Goal: Information Seeking & Learning: Learn about a topic

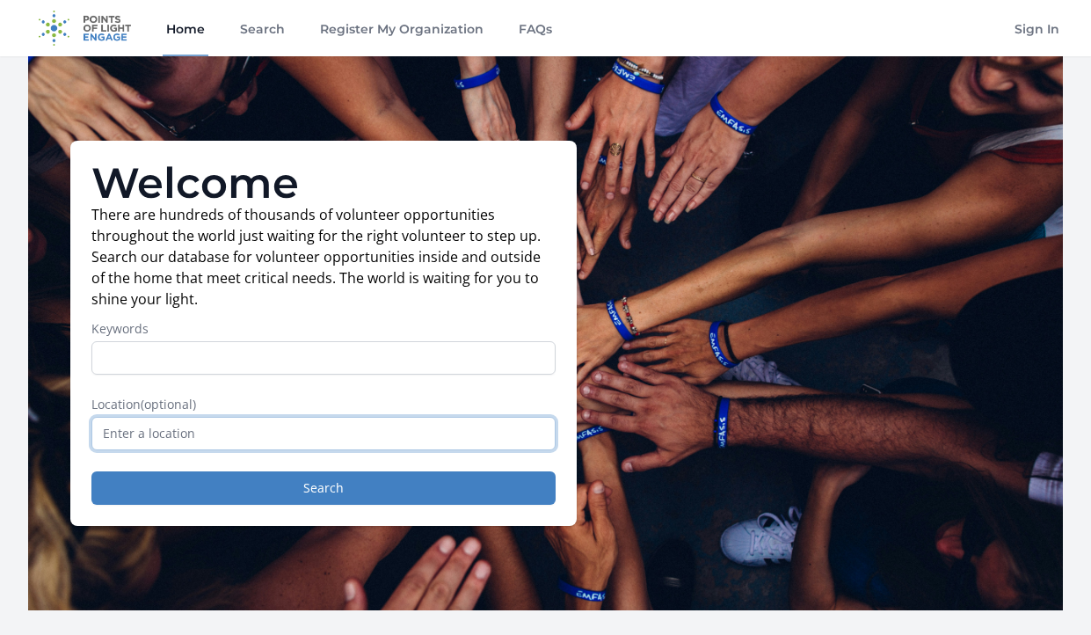
click at [280, 431] on input "text" at bounding box center [323, 433] width 464 height 33
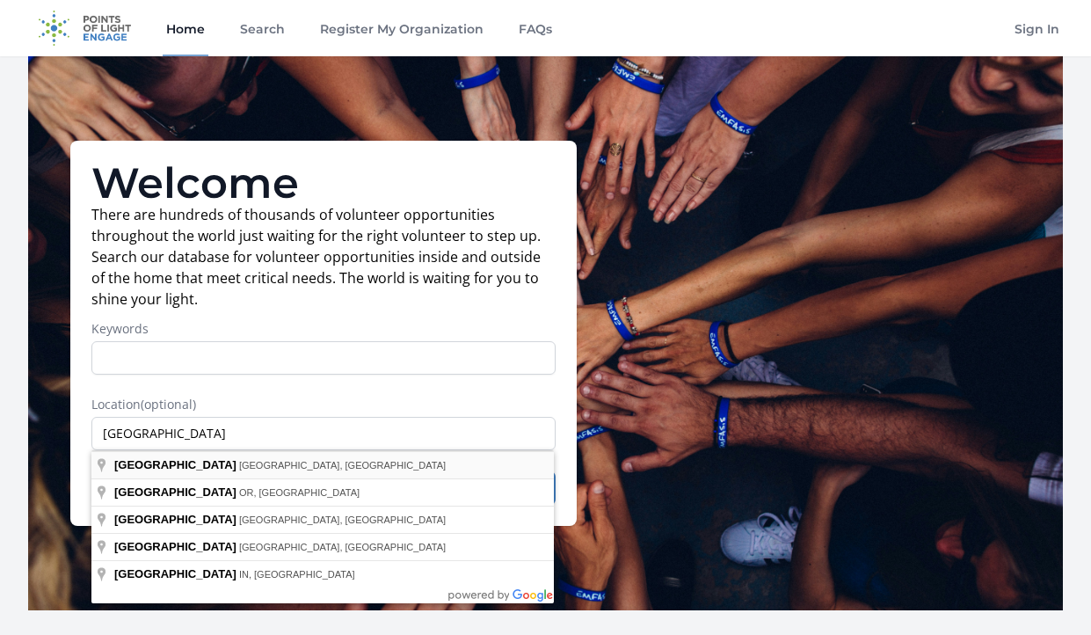
type input "Portland, ME, USA"
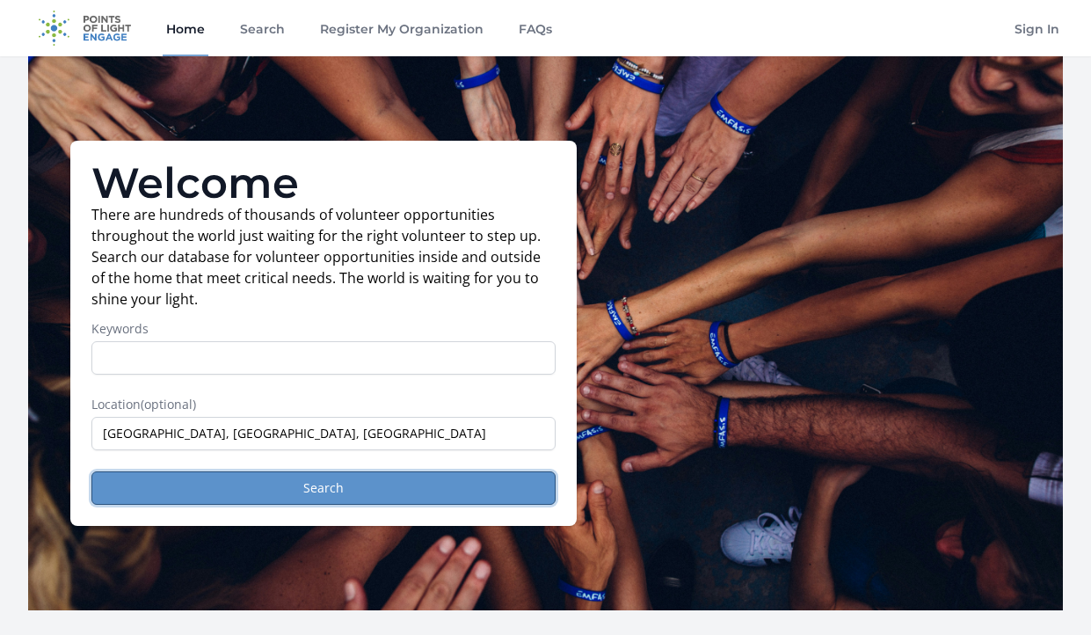
click at [304, 491] on button "Search" at bounding box center [323, 487] width 464 height 33
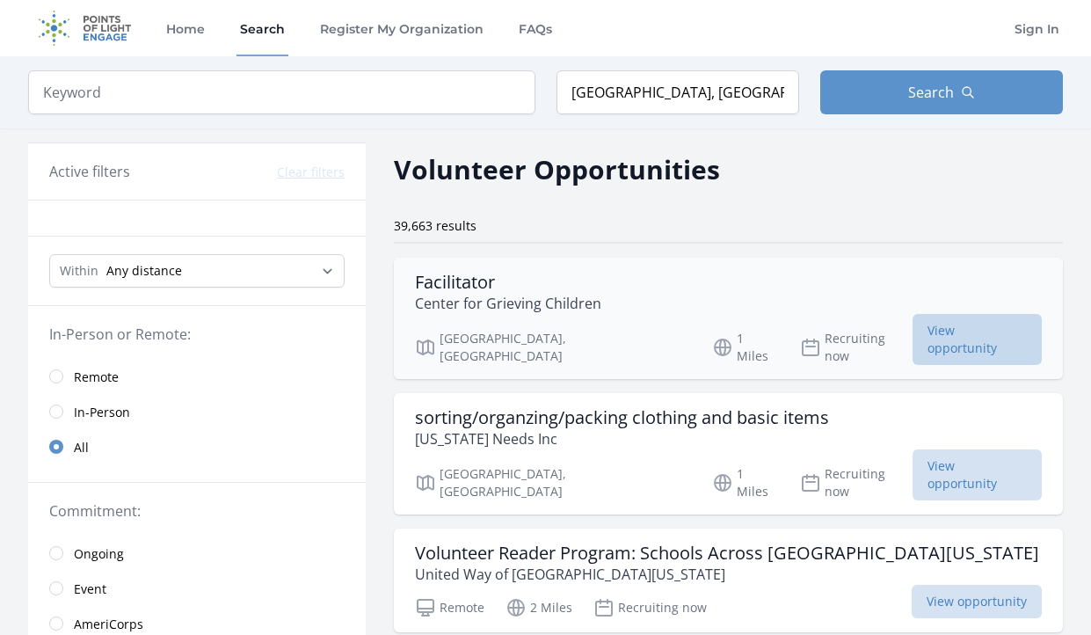
click at [913, 324] on span "View opportunity" at bounding box center [977, 339] width 129 height 51
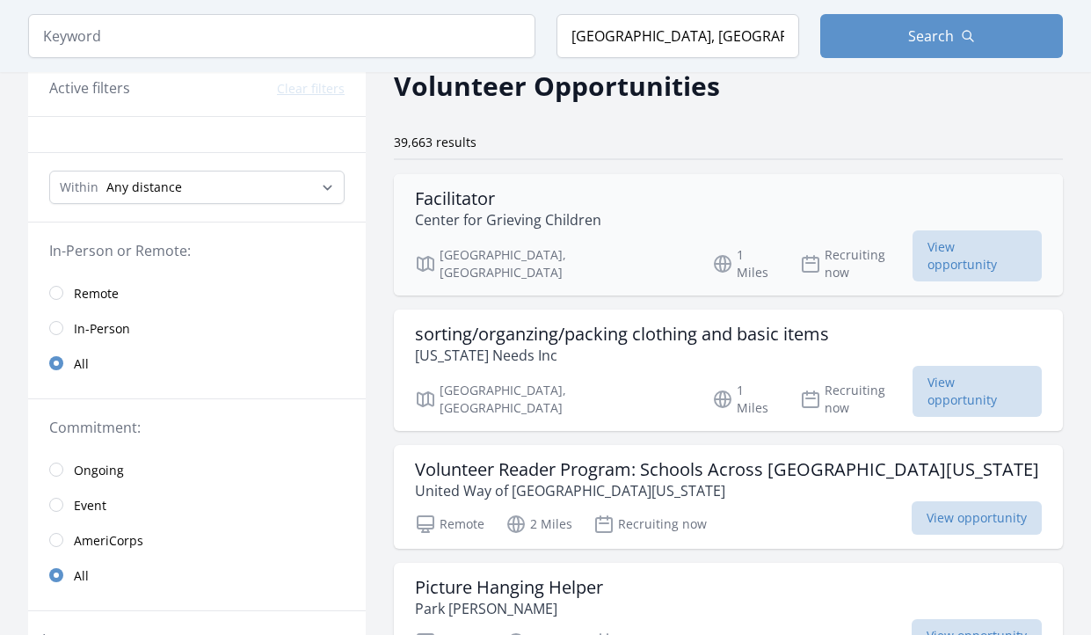
scroll to position [179, 0]
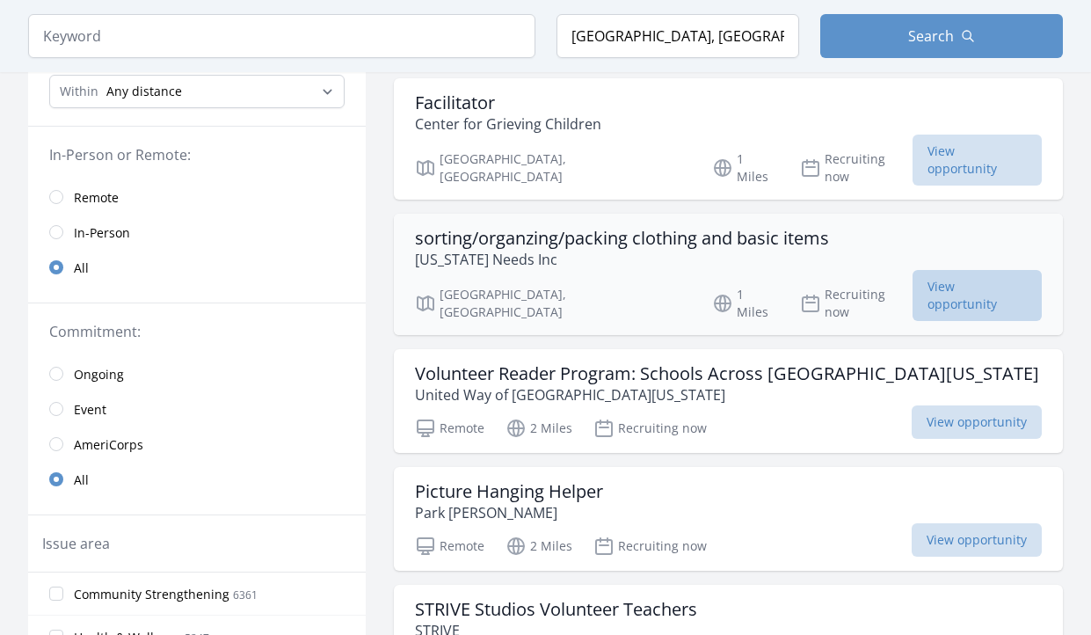
click at [913, 274] on span "View opportunity" at bounding box center [977, 295] width 129 height 51
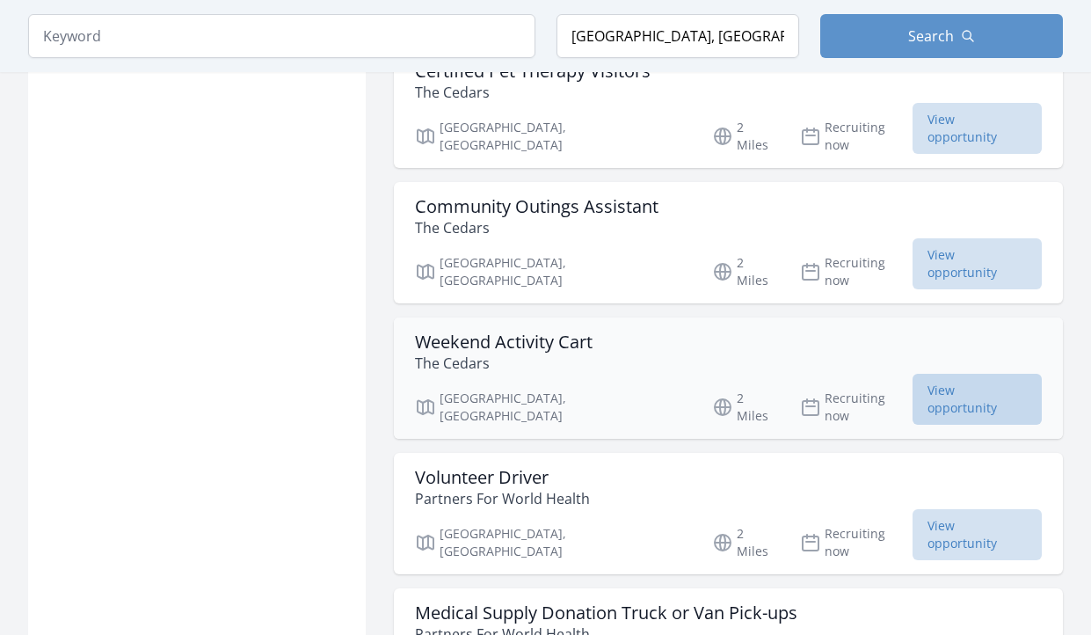
scroll to position [1973, 0]
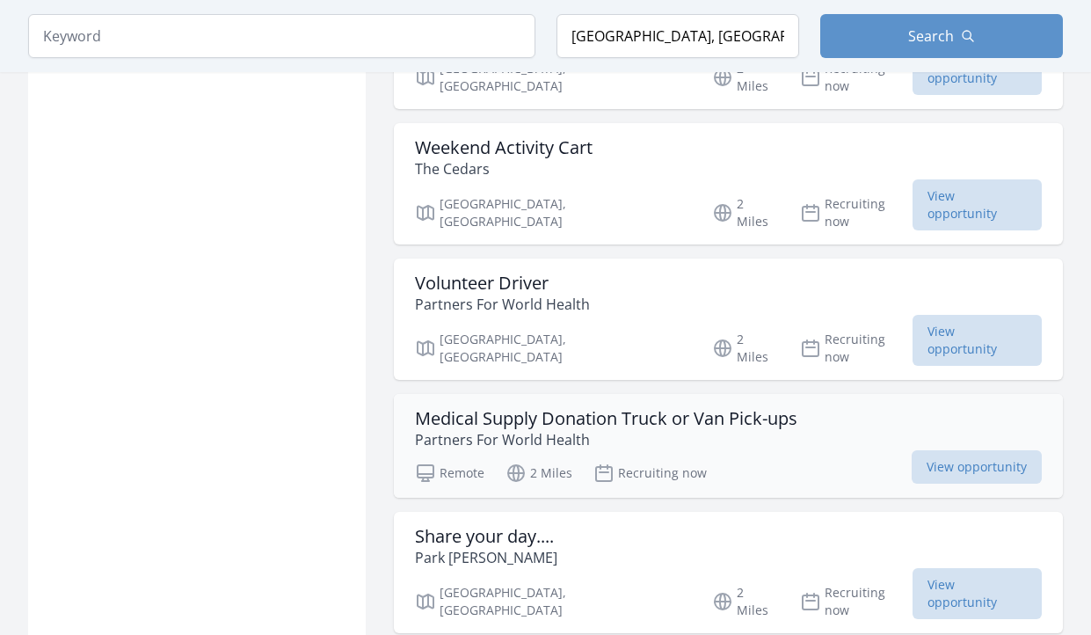
scroll to position [2152, 0]
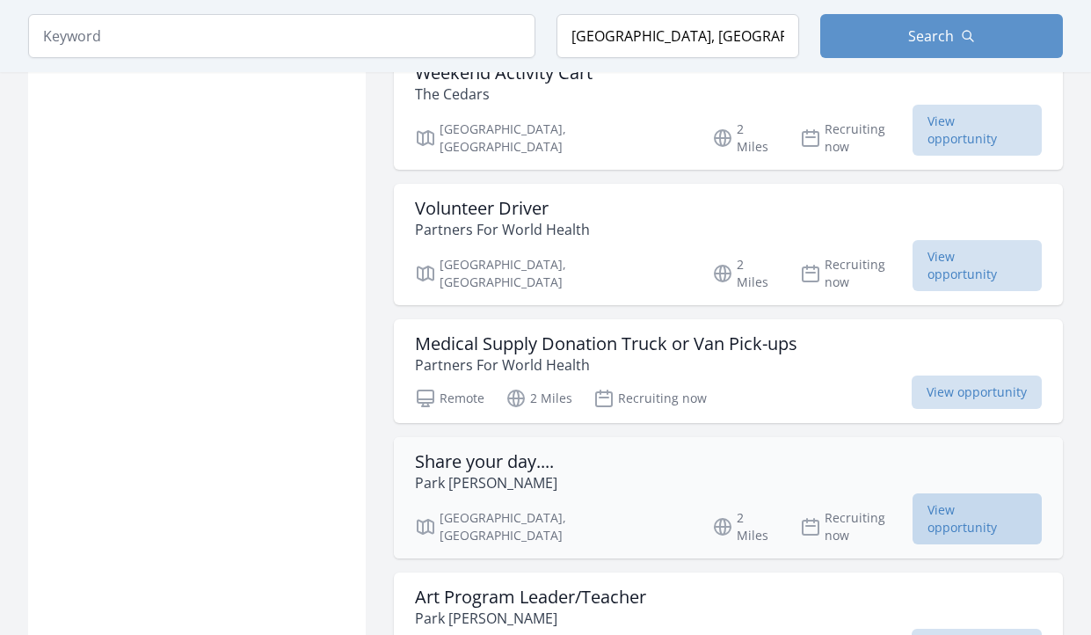
click at [997, 493] on span "View opportunity" at bounding box center [977, 518] width 129 height 51
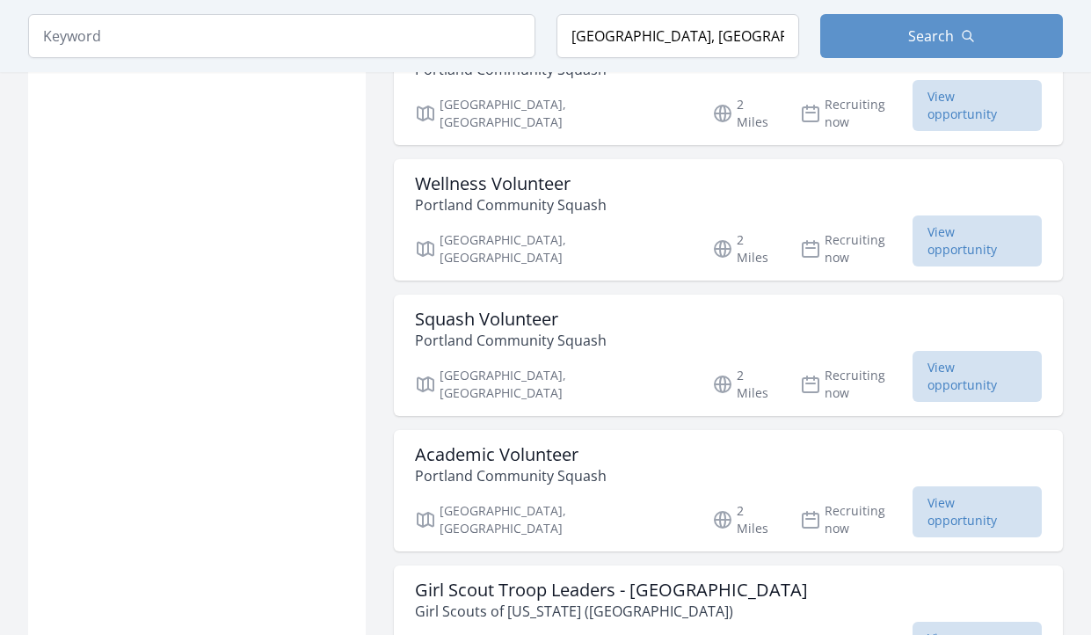
scroll to position [3407, 0]
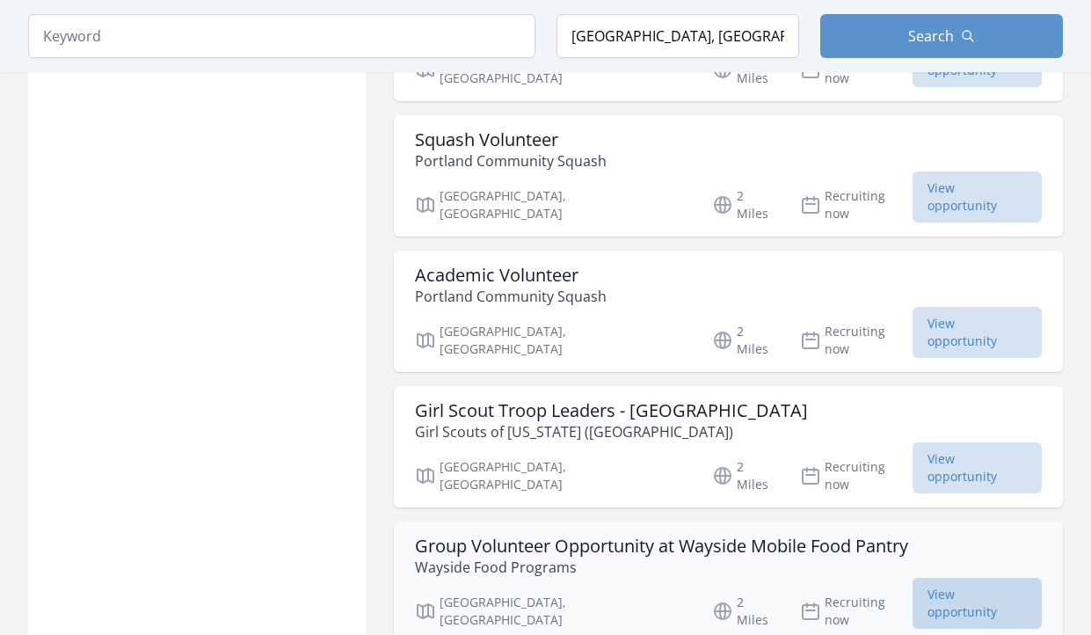
click at [981, 578] on span "View opportunity" at bounding box center [977, 603] width 129 height 51
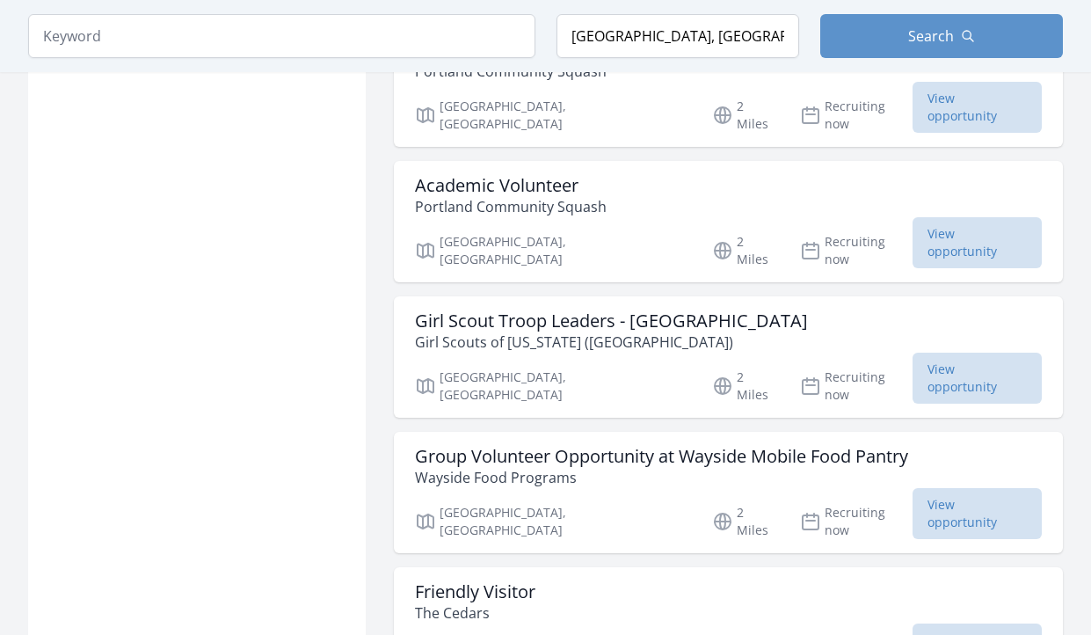
scroll to position [3676, 0]
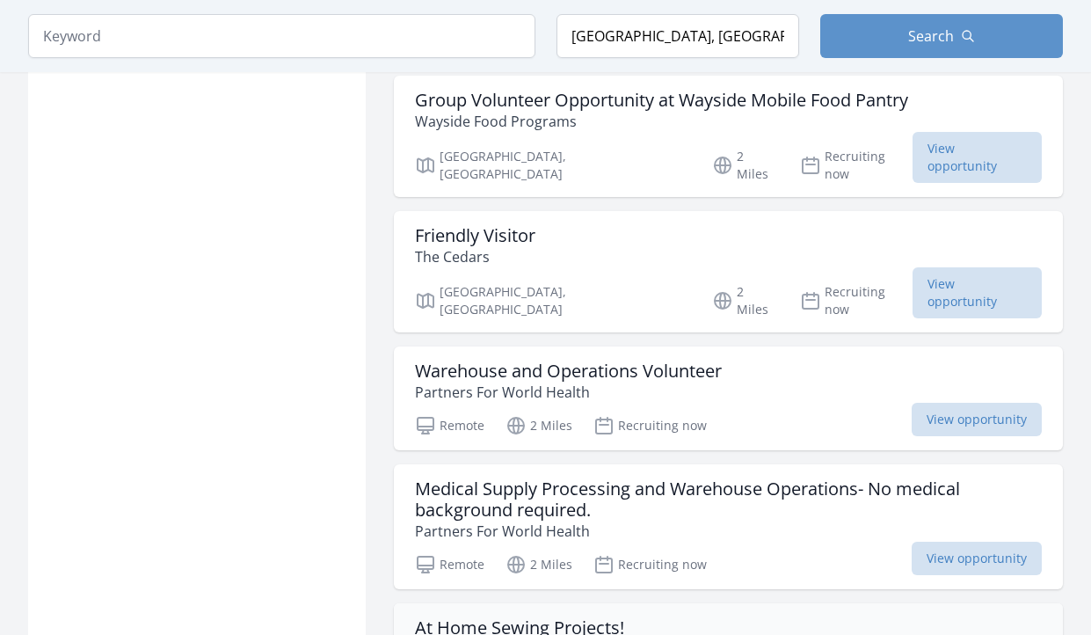
scroll to position [3945, 0]
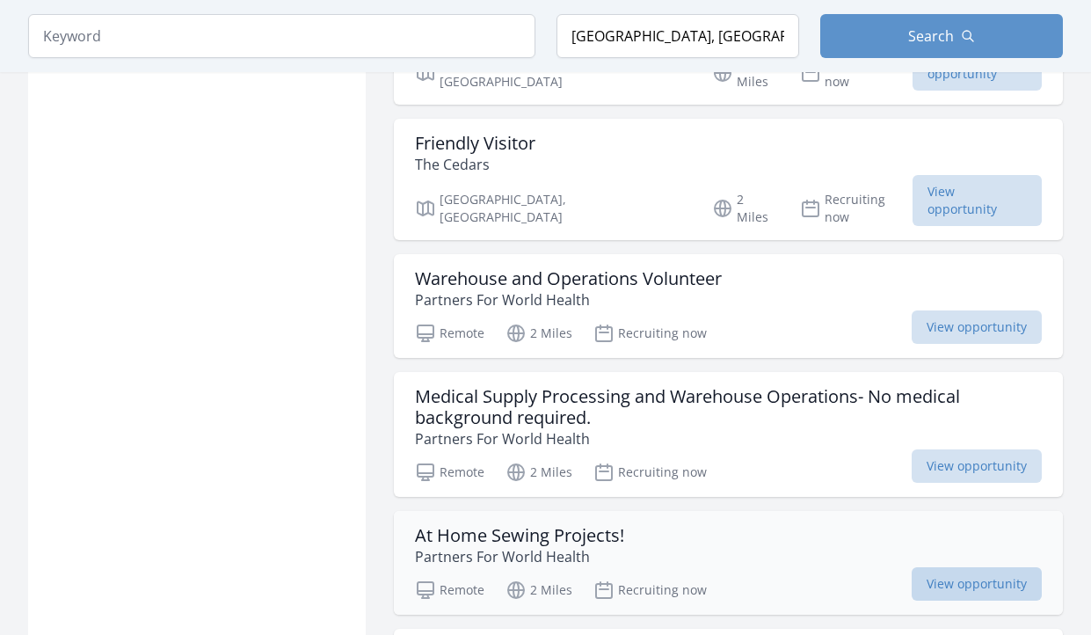
click at [942, 567] on span "View opportunity" at bounding box center [977, 583] width 130 height 33
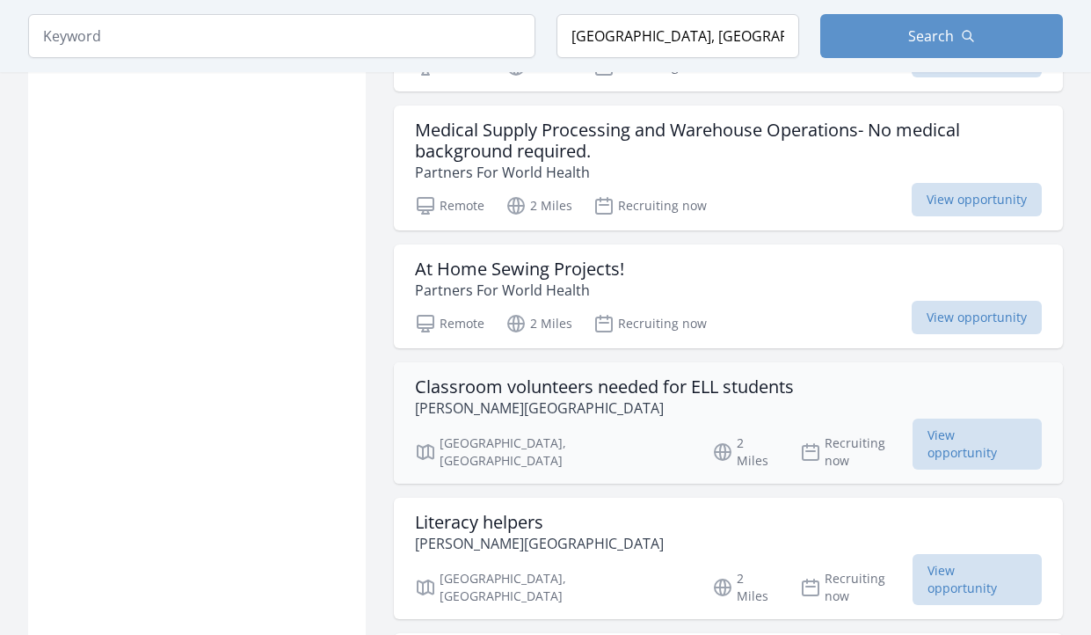
scroll to position [4214, 0]
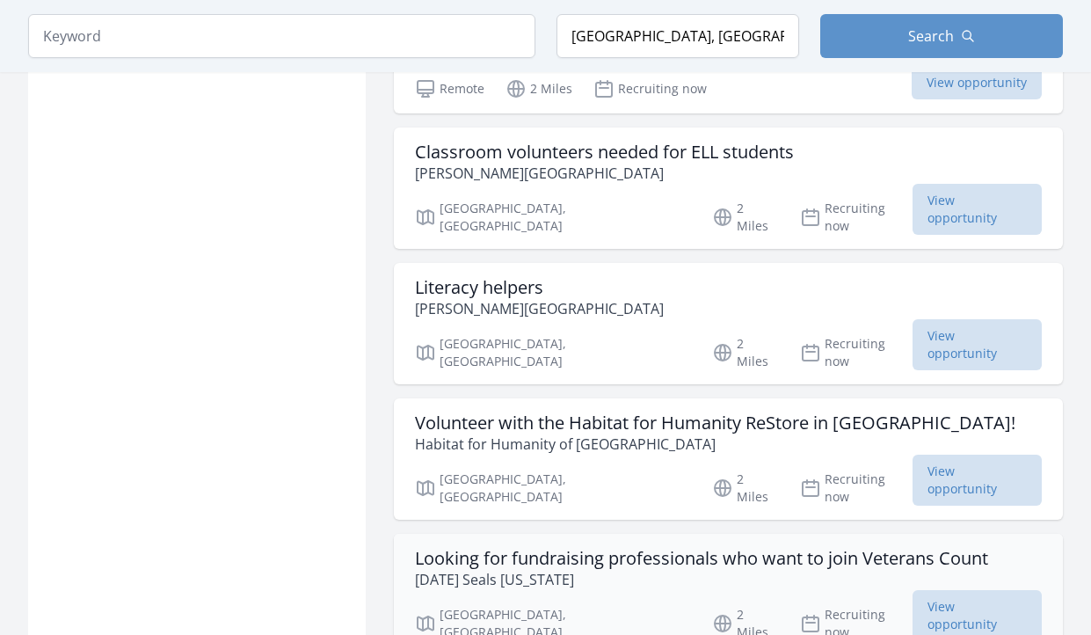
scroll to position [4483, 0]
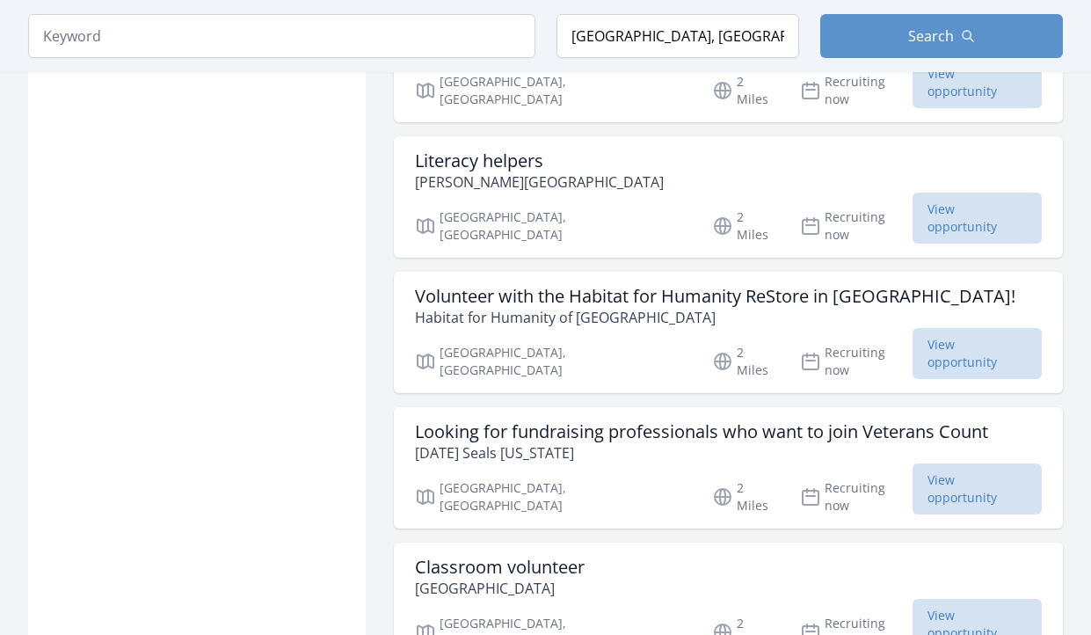
scroll to position [4663, 0]
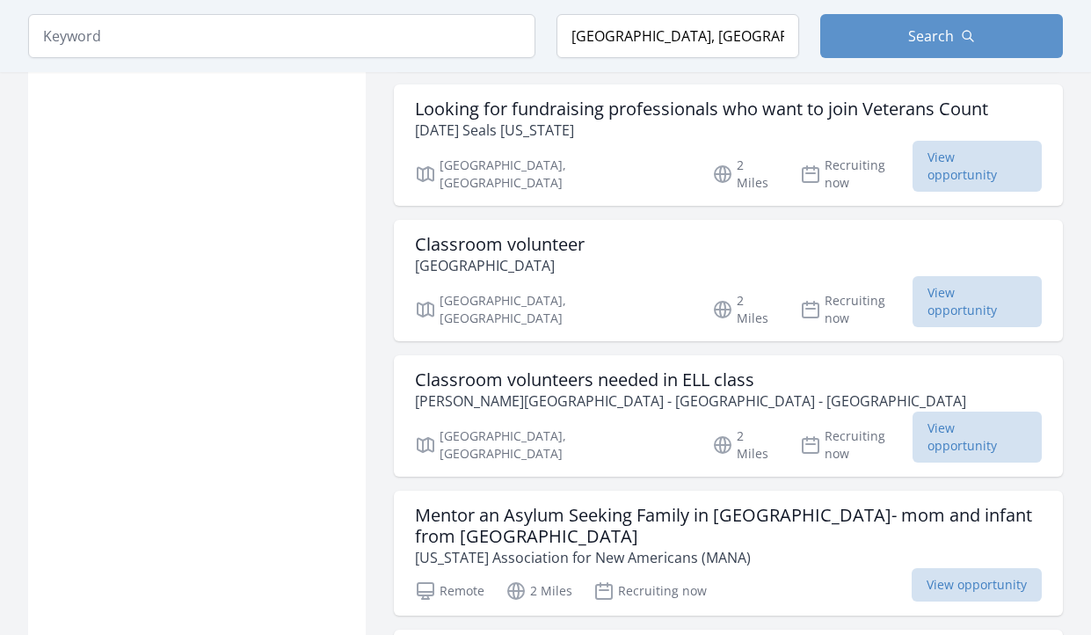
scroll to position [4932, 0]
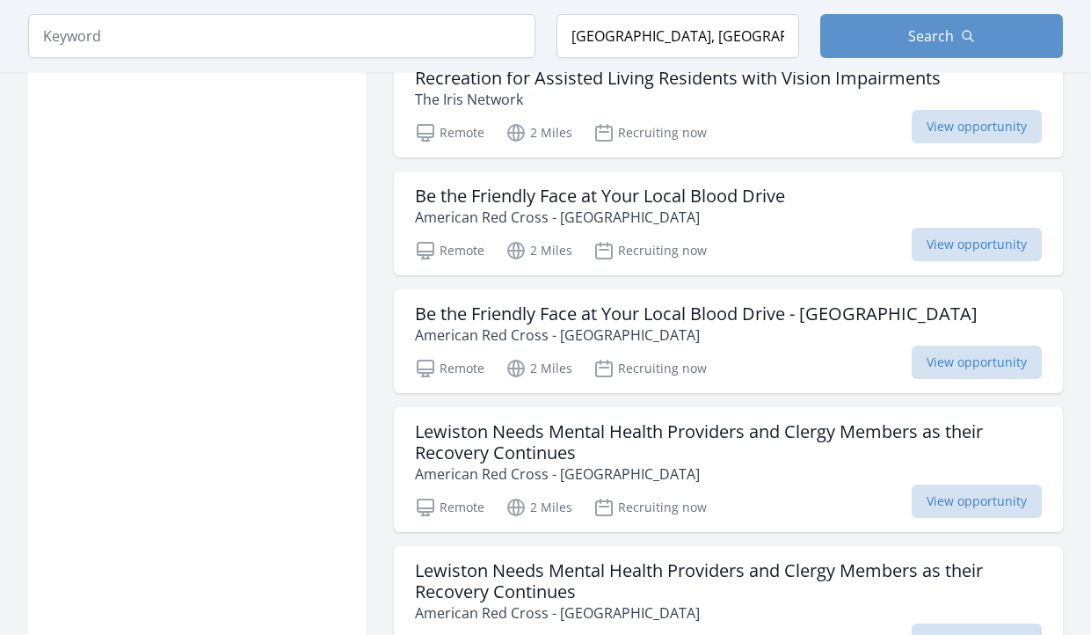
scroll to position [6635, 0]
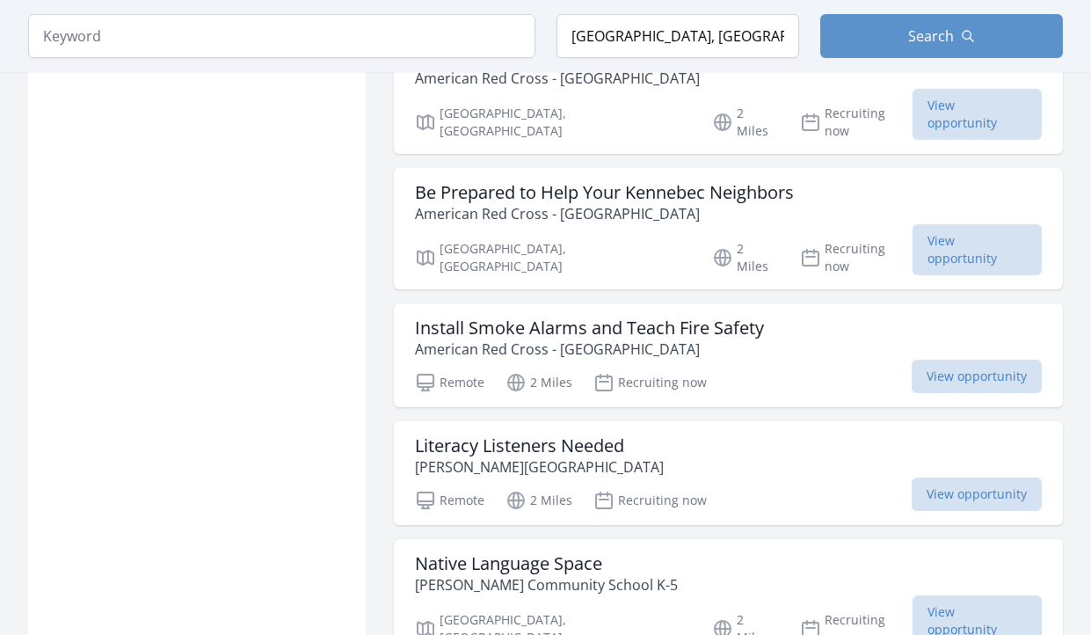
scroll to position [7890, 0]
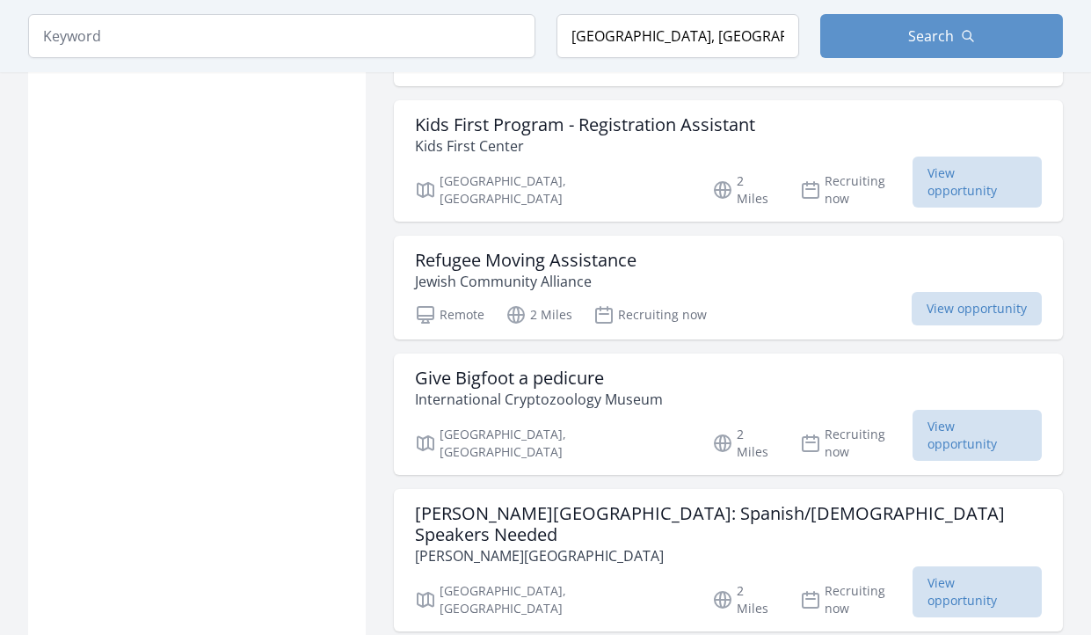
scroll to position [9235, 0]
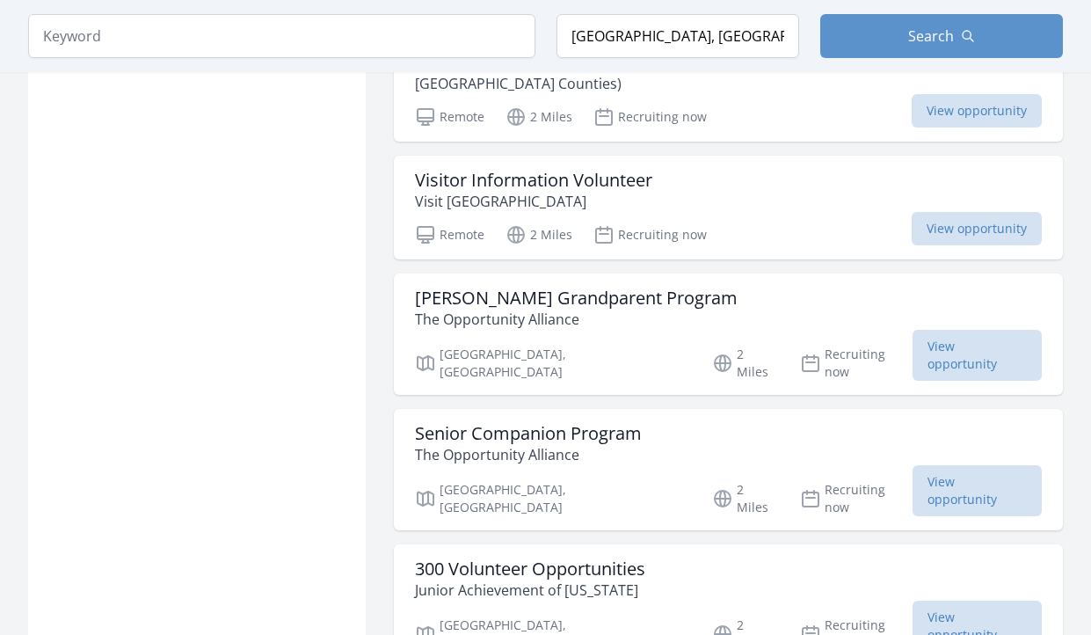
scroll to position [11477, 0]
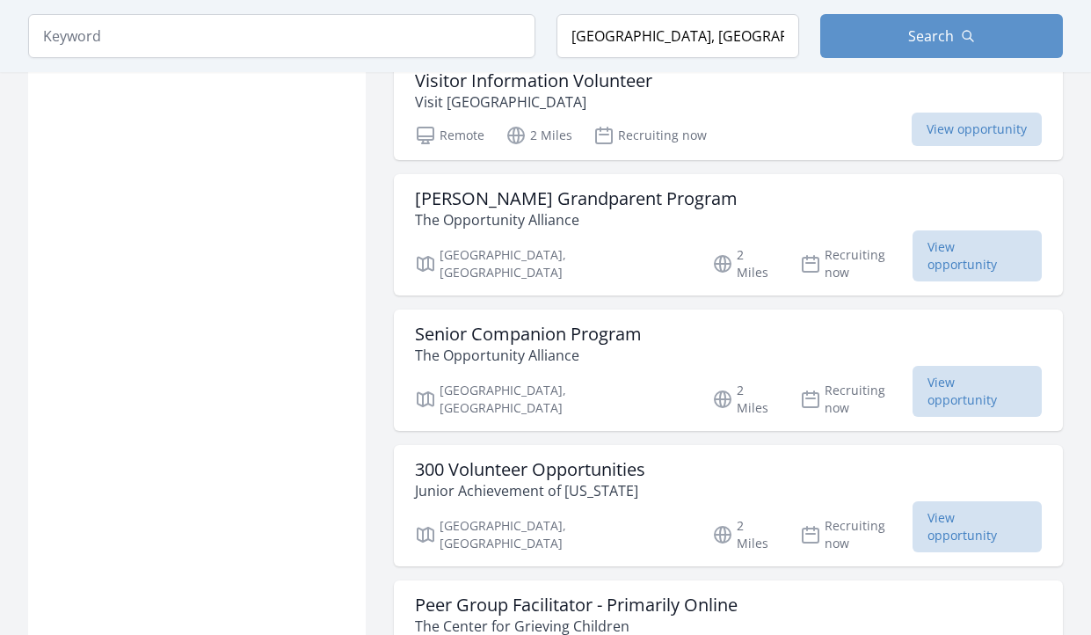
scroll to position [11656, 0]
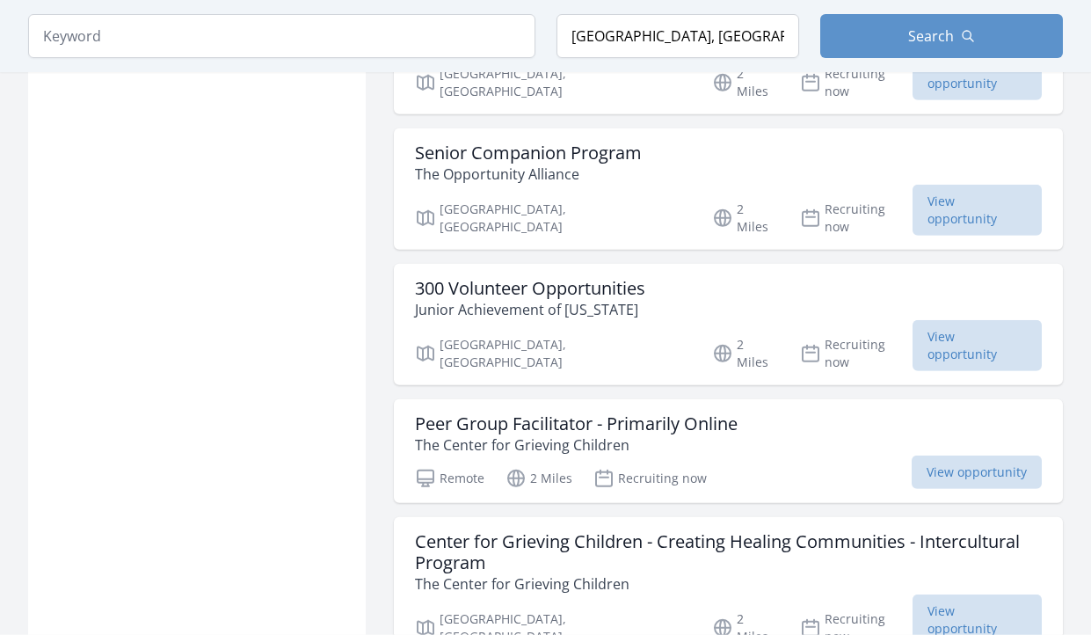
scroll to position [11746, 0]
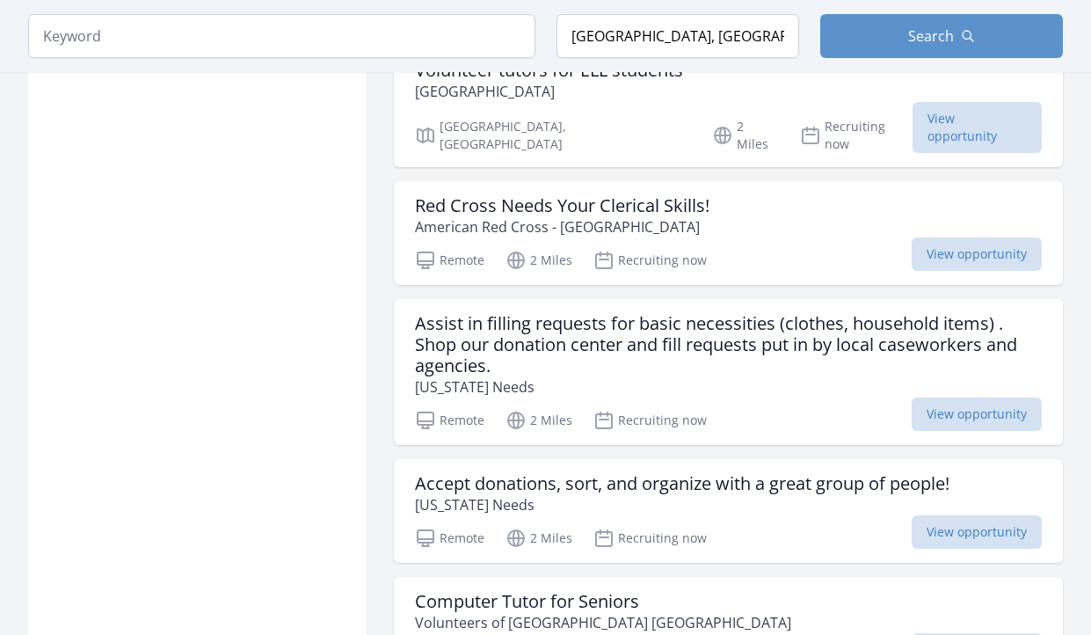
scroll to position [13450, 0]
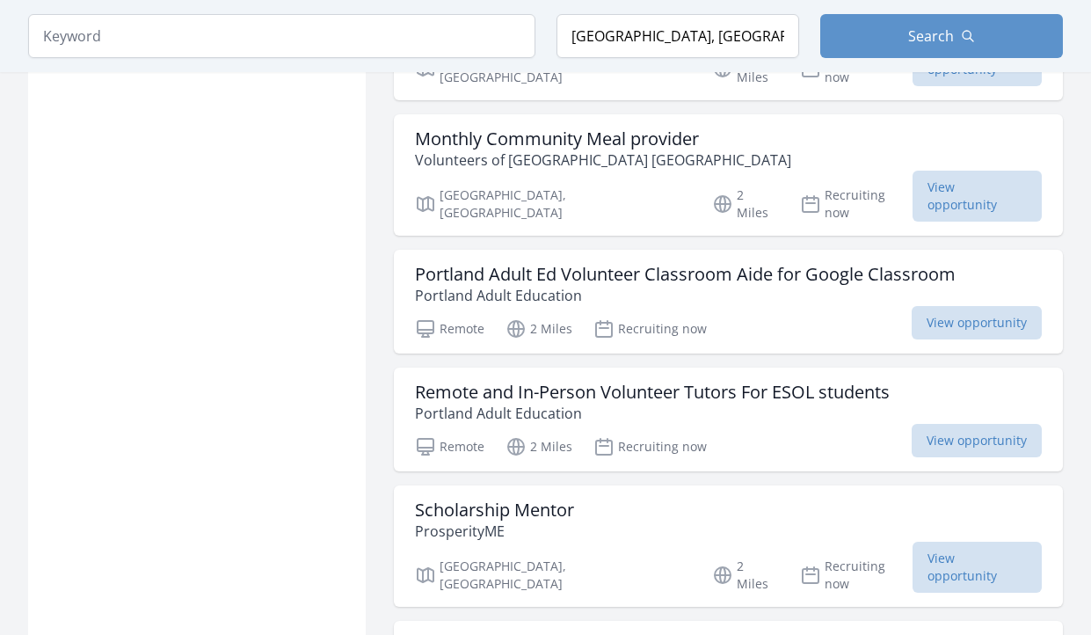
scroll to position [14077, 0]
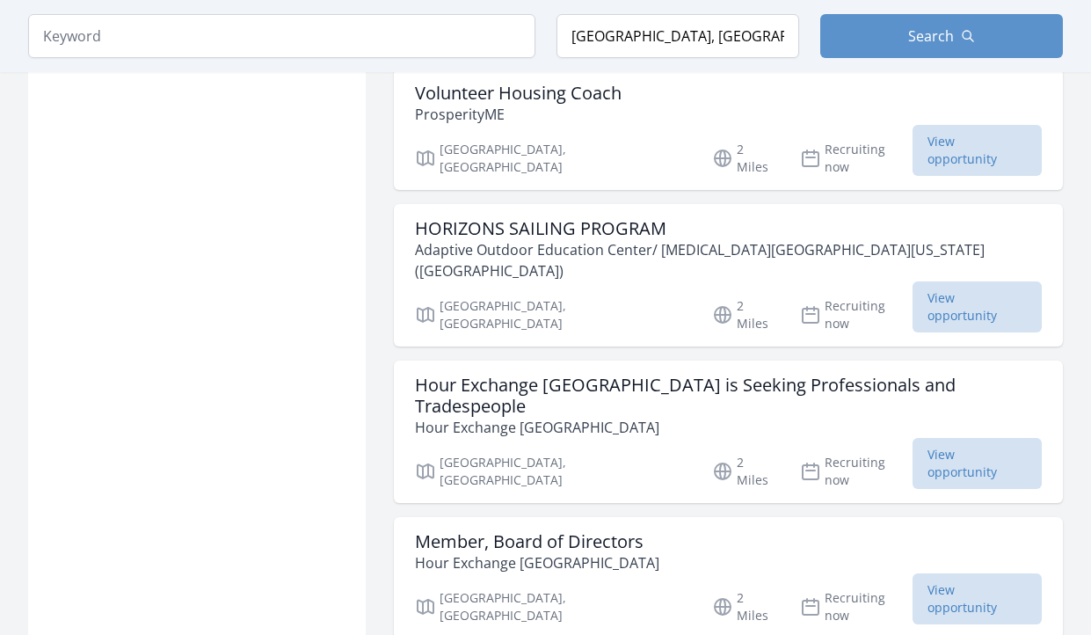
scroll to position [14615, 0]
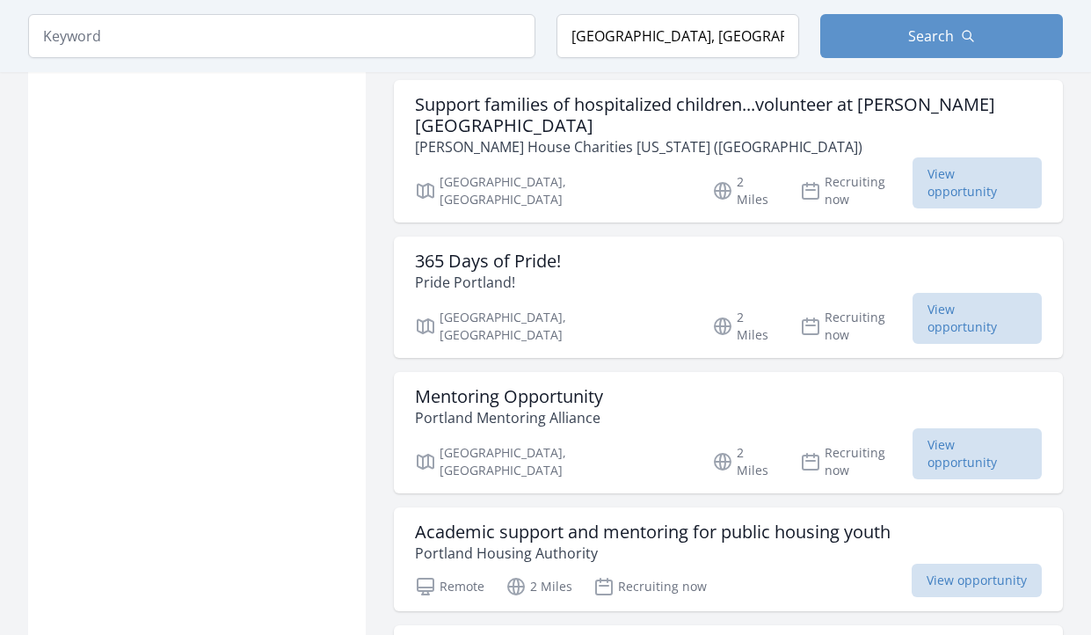
scroll to position [16498, 0]
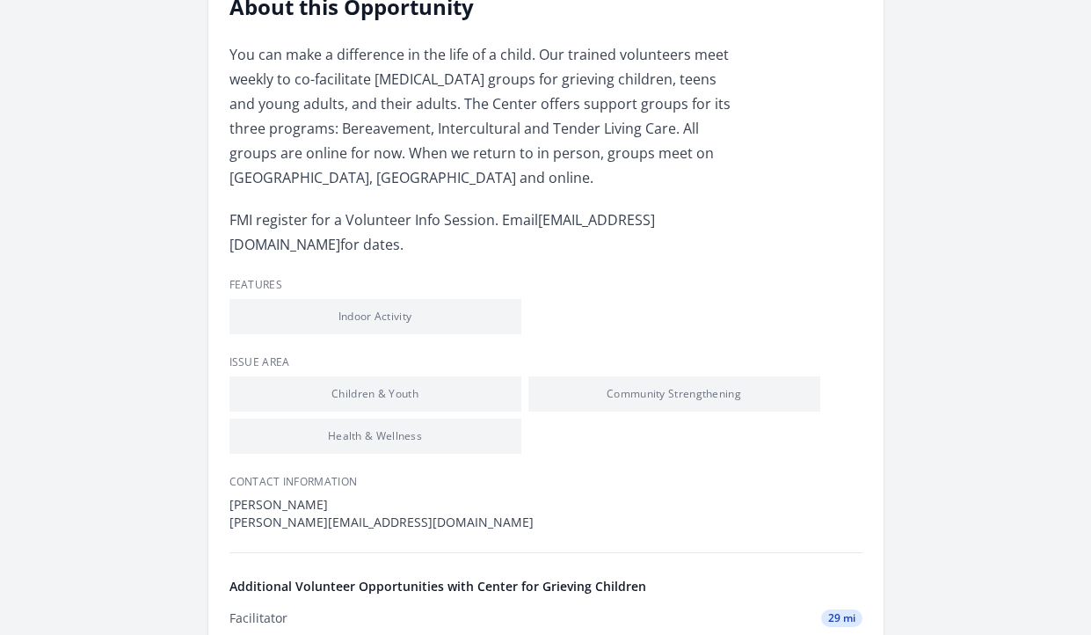
scroll to position [269, 0]
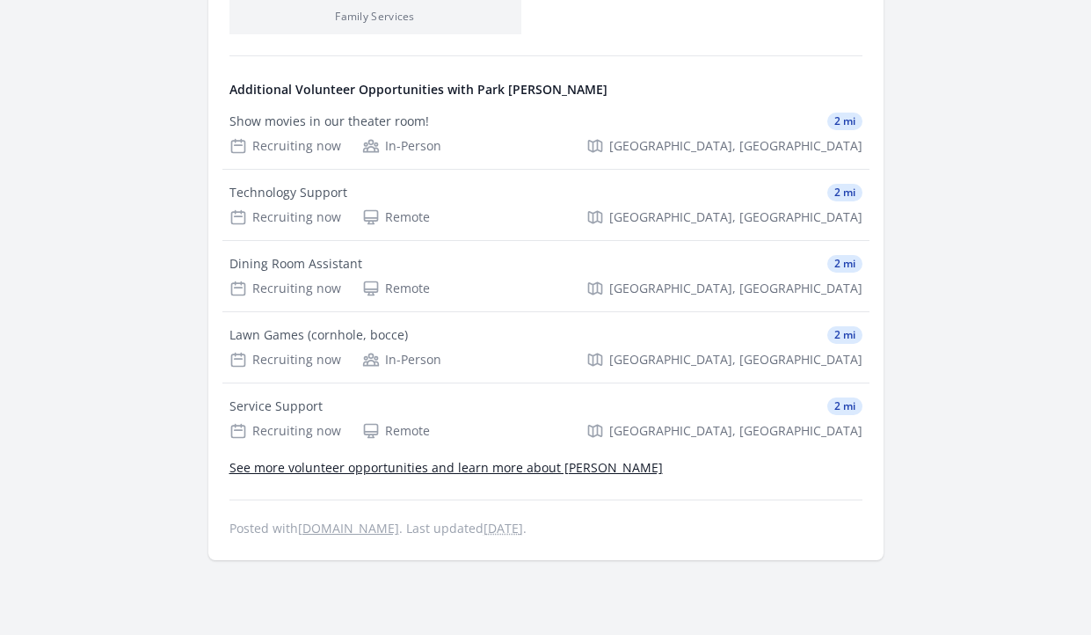
scroll to position [717, 0]
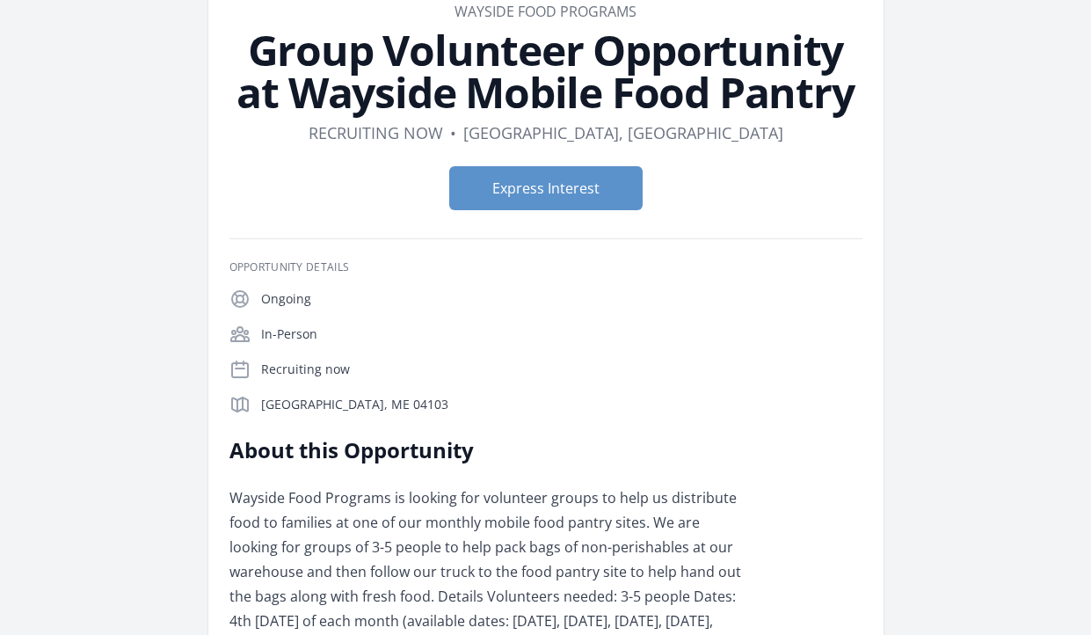
scroll to position [90, 0]
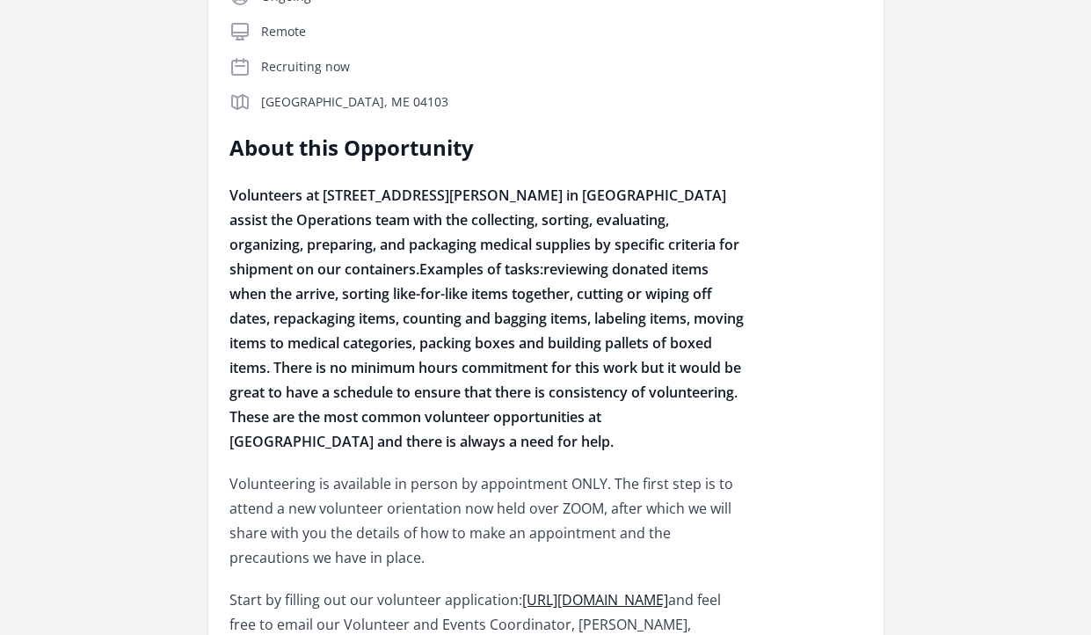
scroll to position [448, 0]
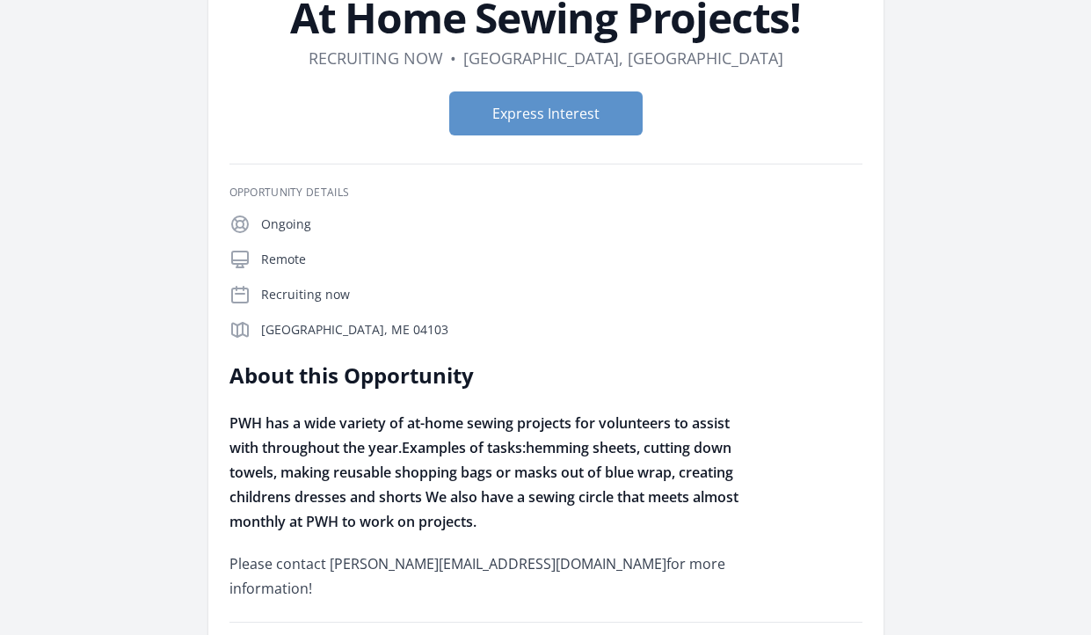
scroll to position [179, 0]
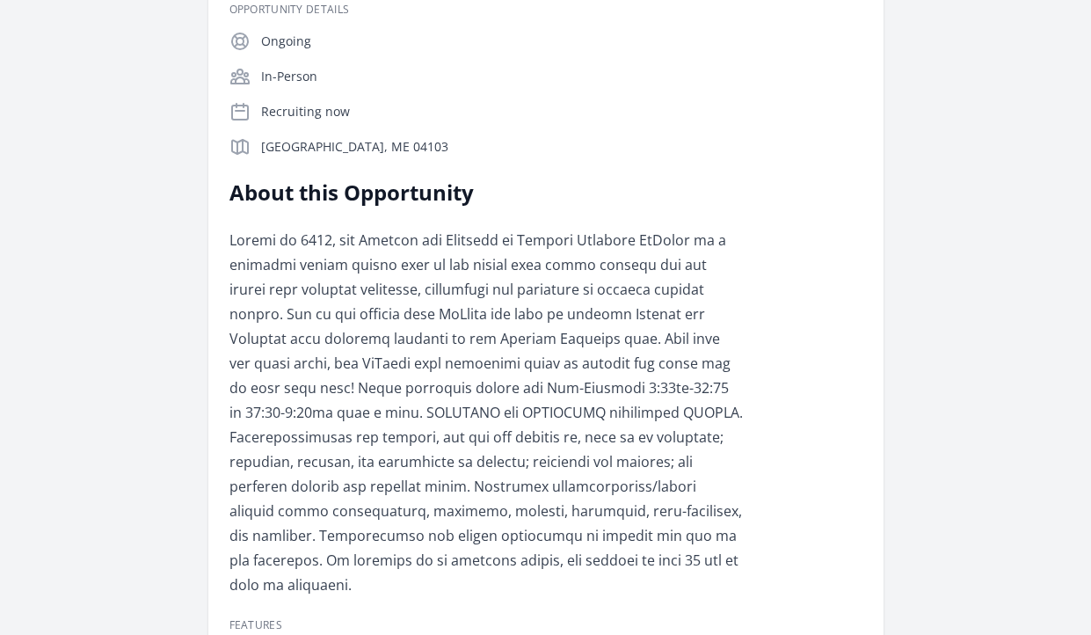
scroll to position [448, 0]
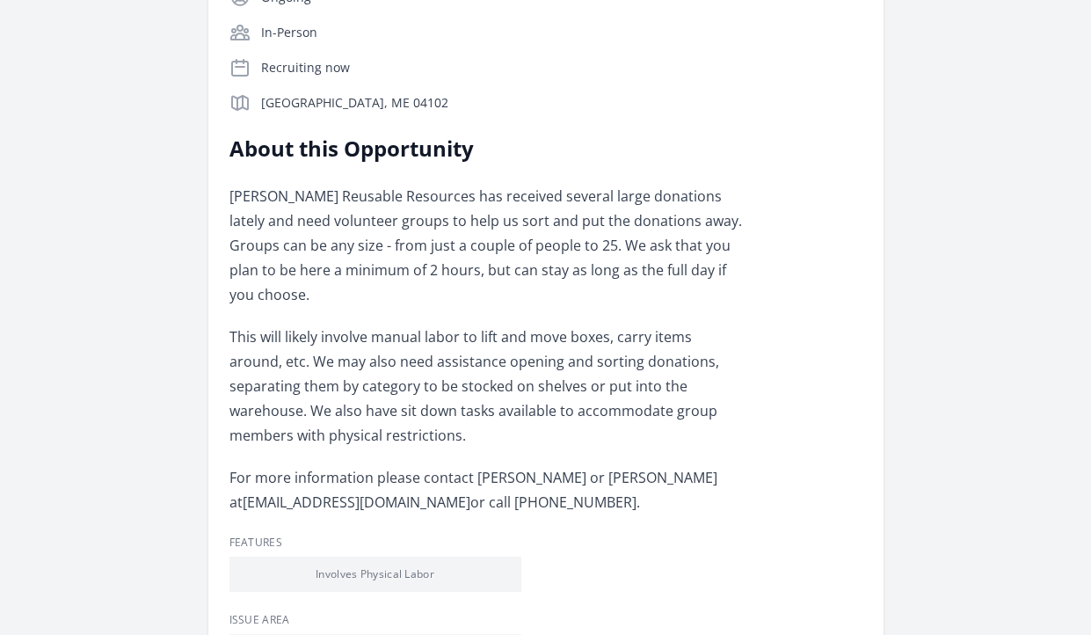
scroll to position [717, 0]
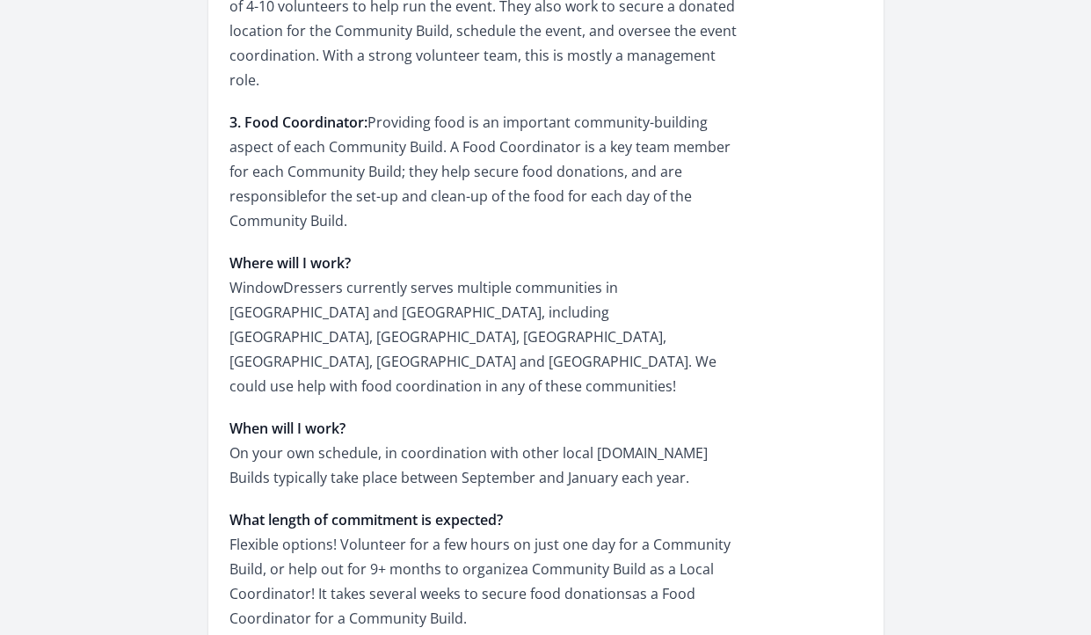
scroll to position [1345, 0]
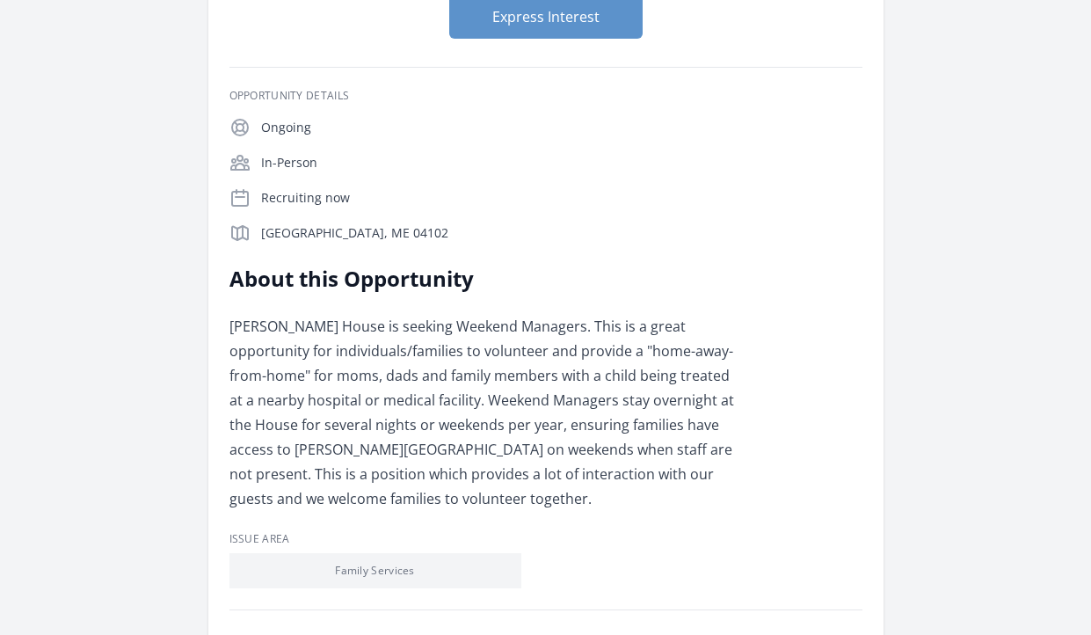
scroll to position [269, 0]
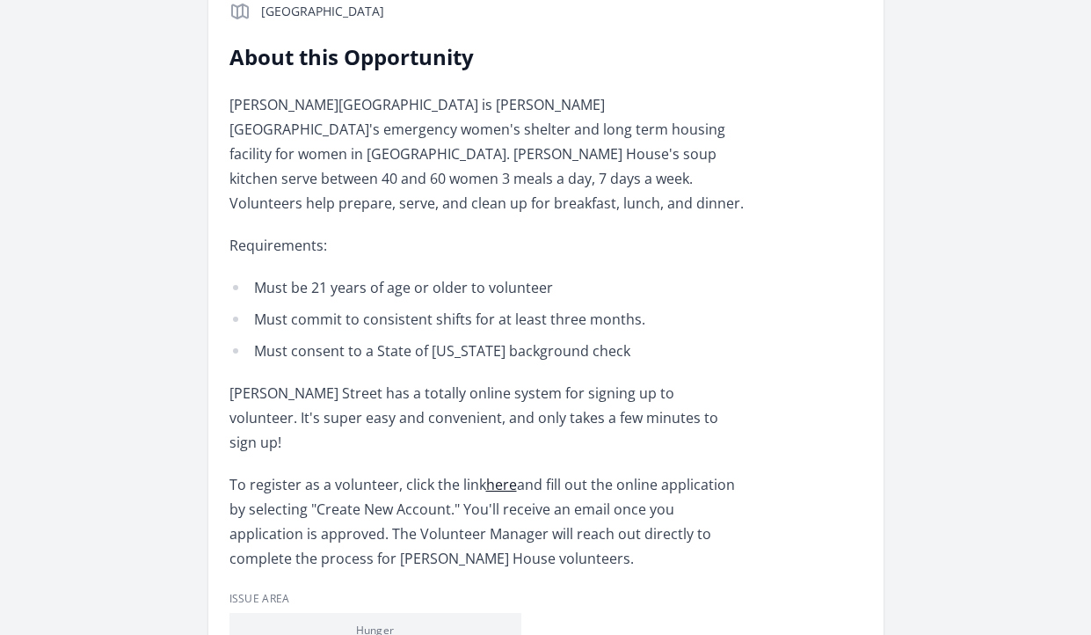
scroll to position [538, 0]
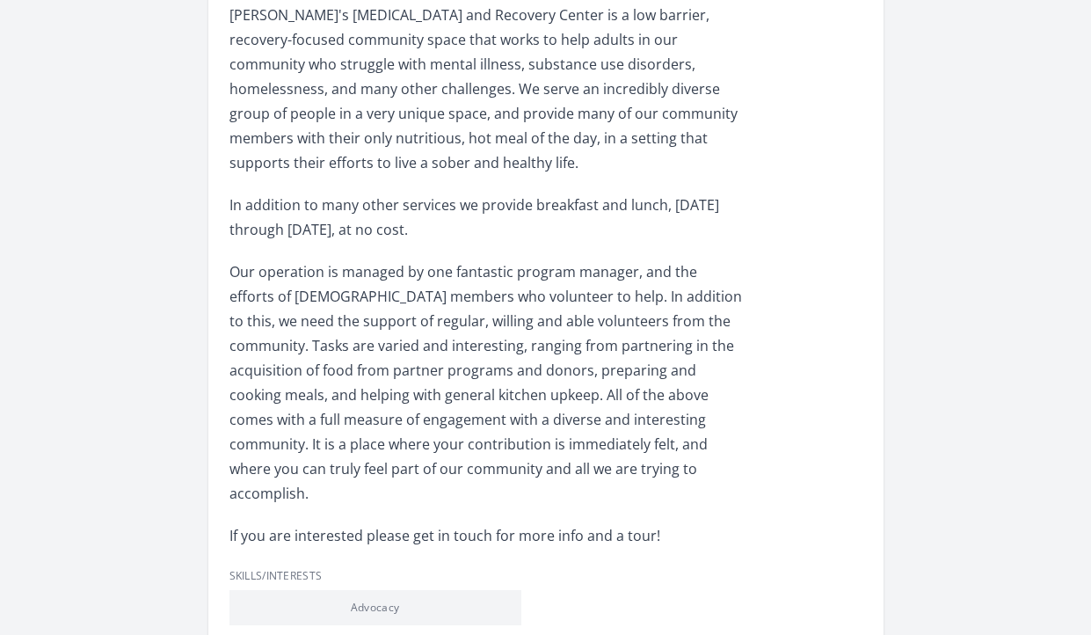
scroll to position [628, 0]
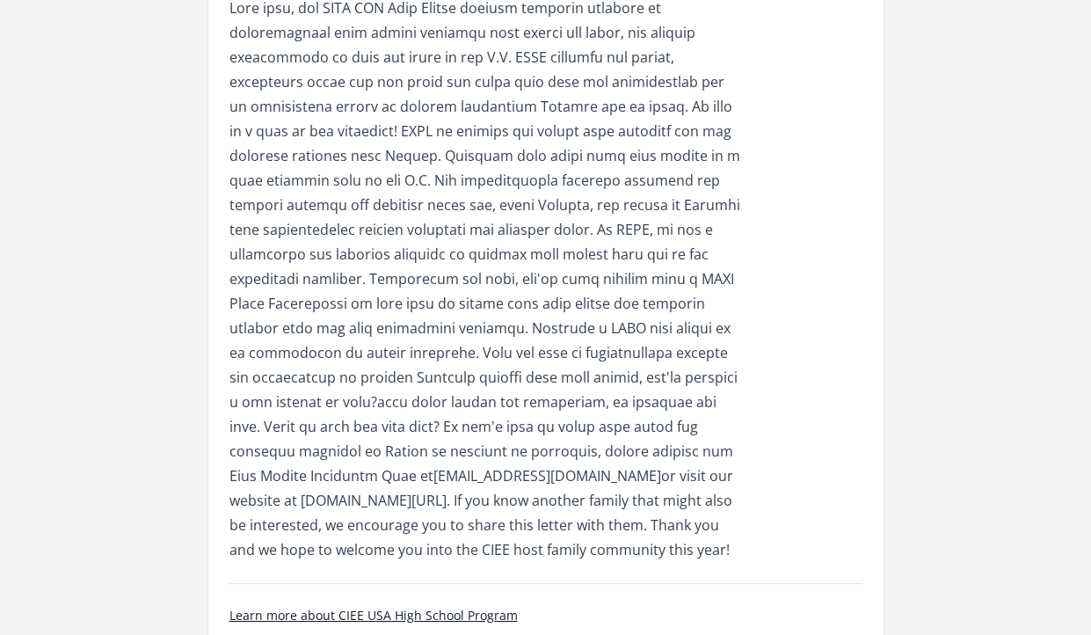
scroll to position [628, 0]
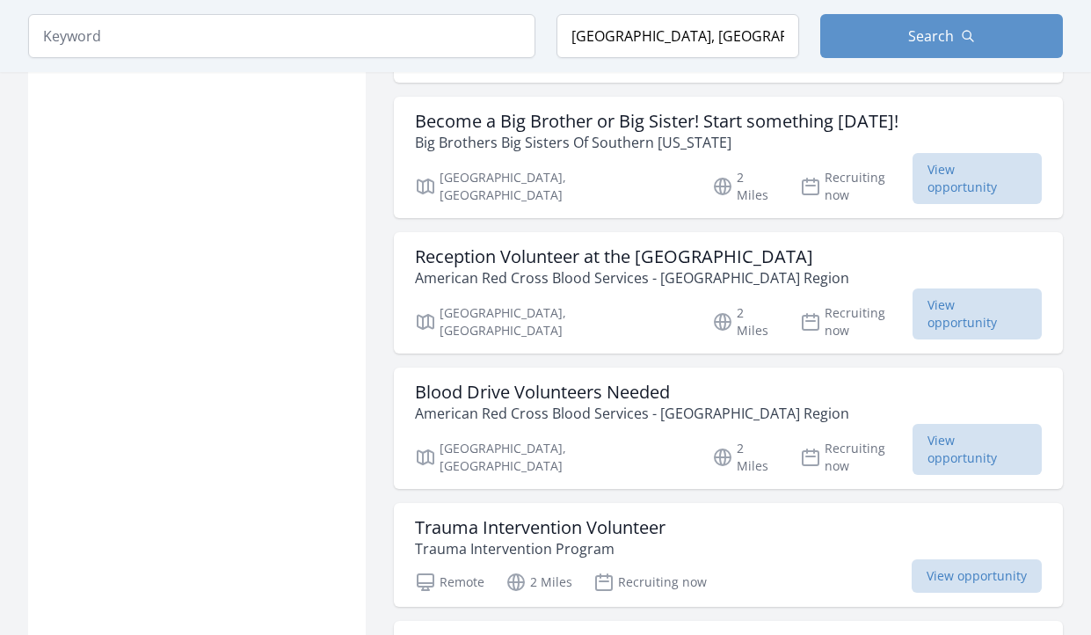
scroll to position [18831, 0]
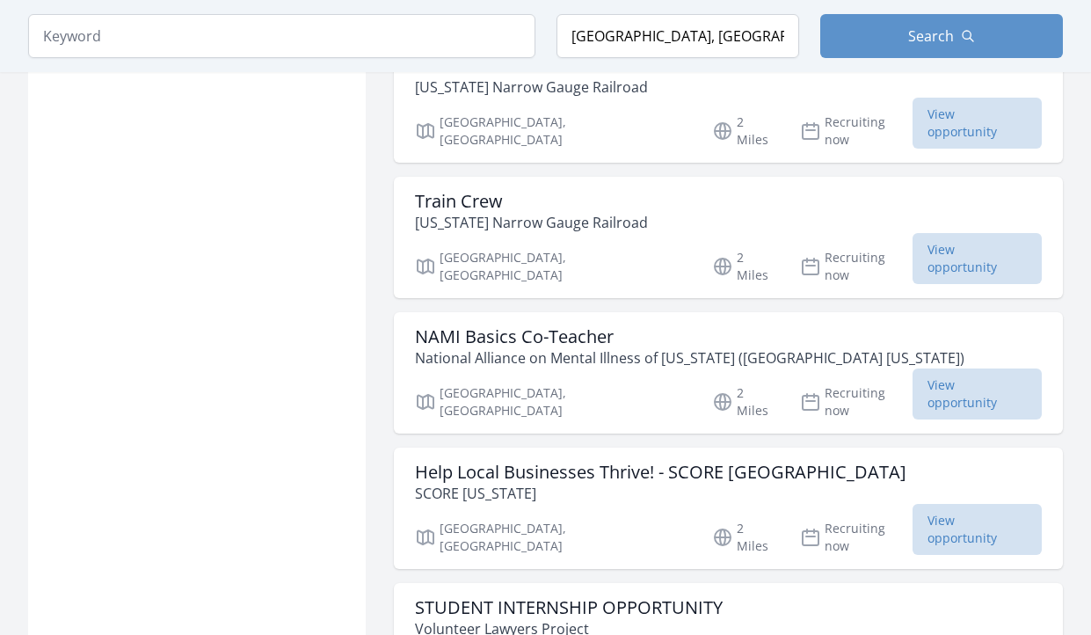
scroll to position [20983, 0]
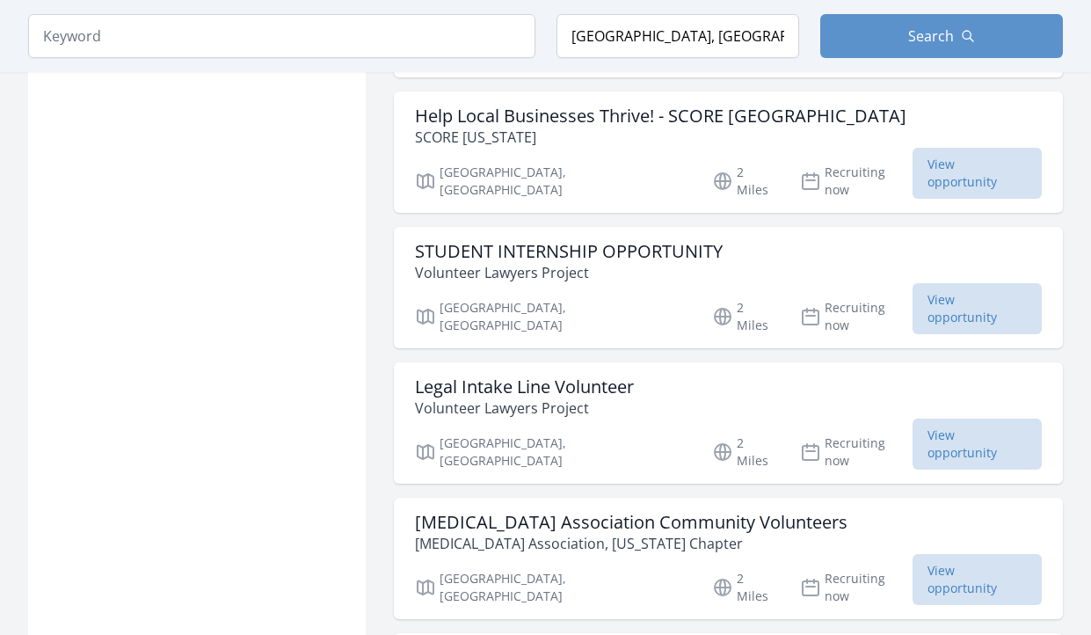
scroll to position [21252, 0]
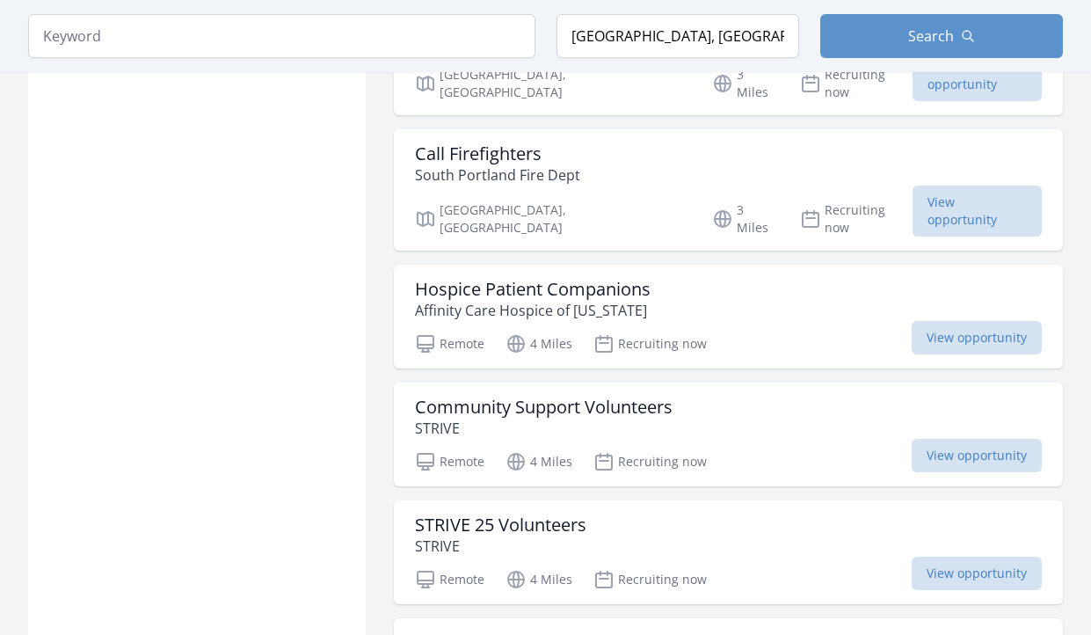
scroll to position [22597, 0]
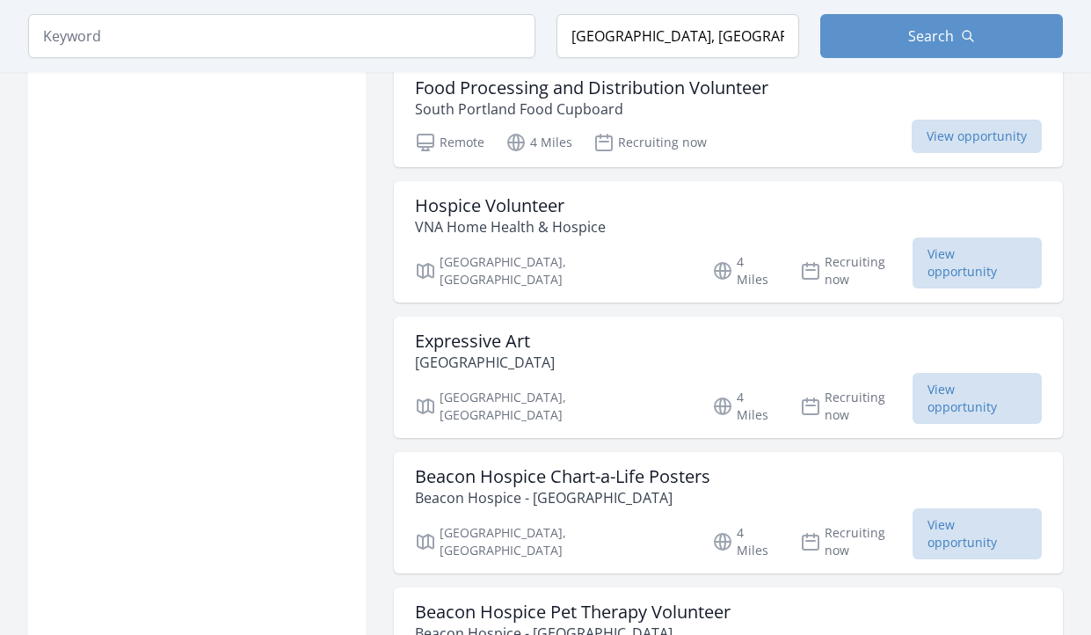
scroll to position [23494, 0]
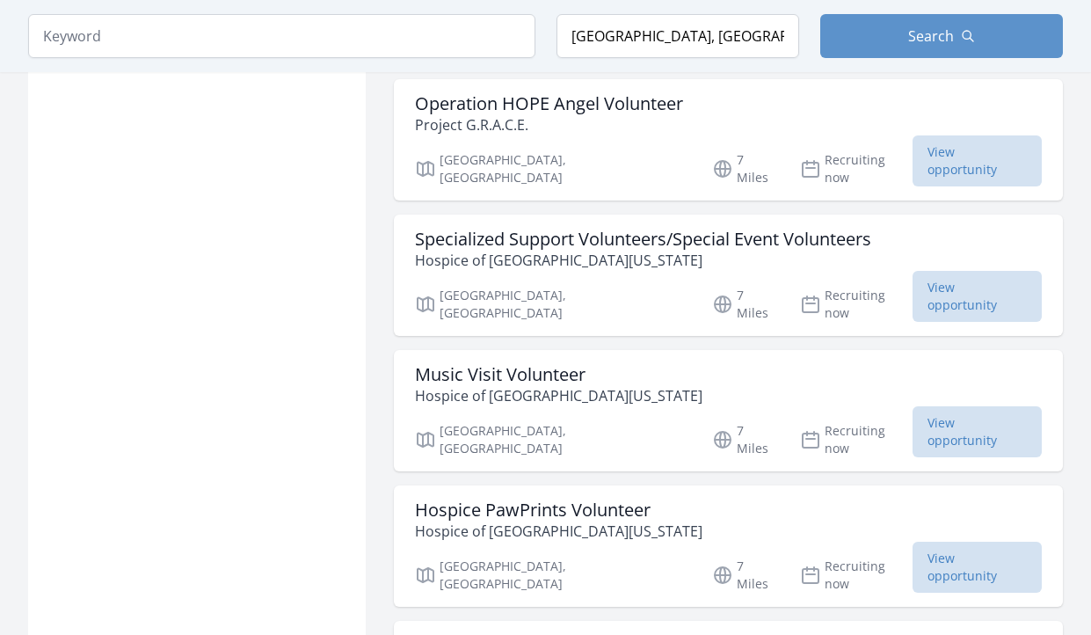
scroll to position [25915, 0]
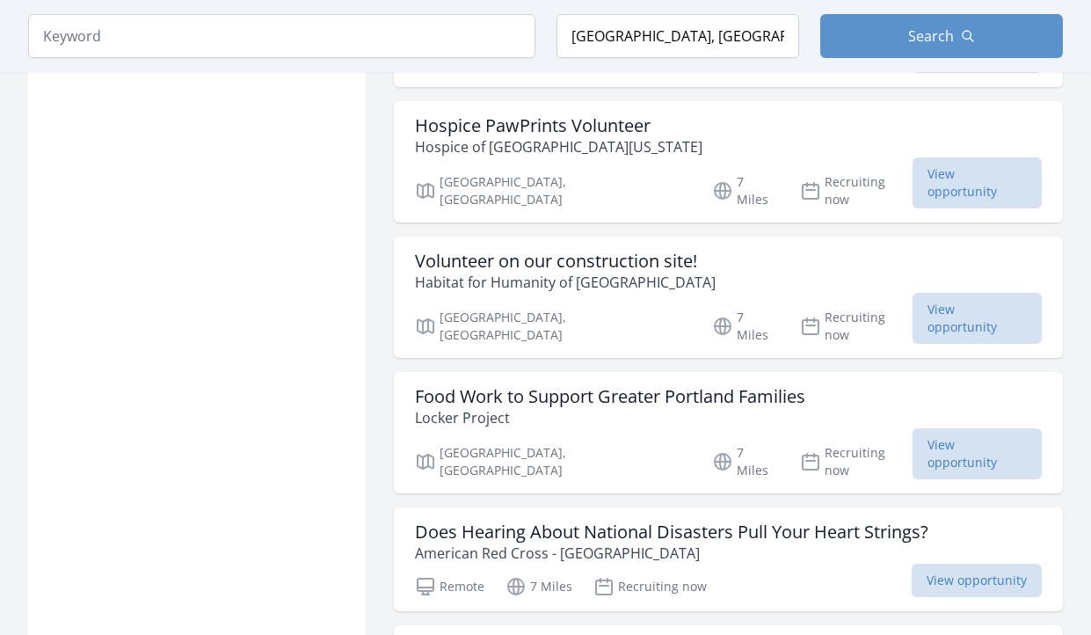
scroll to position [26453, 0]
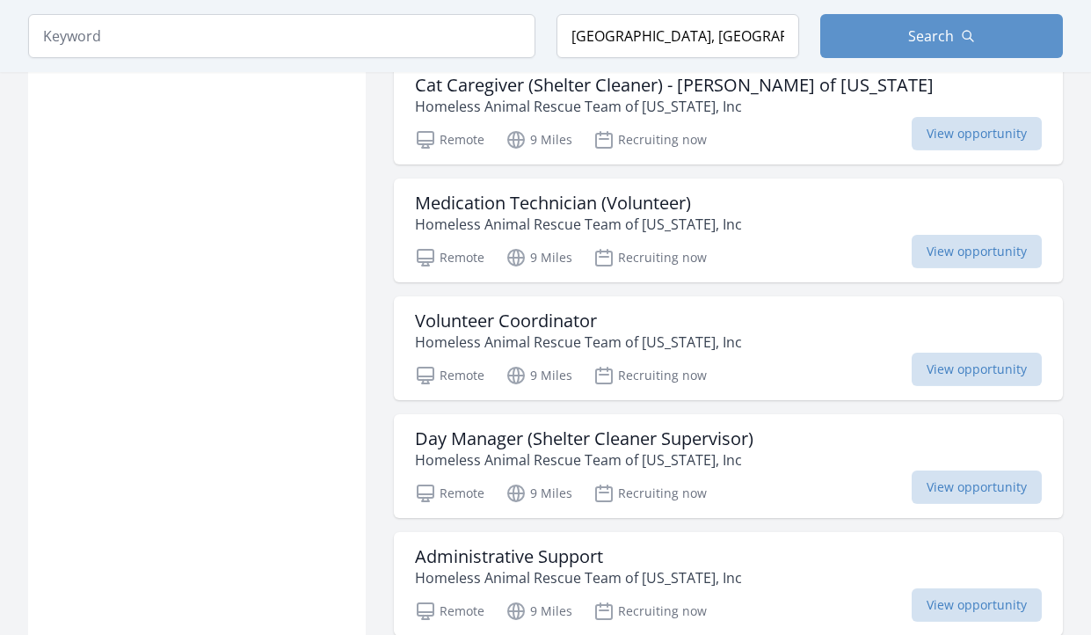
scroll to position [27349, 0]
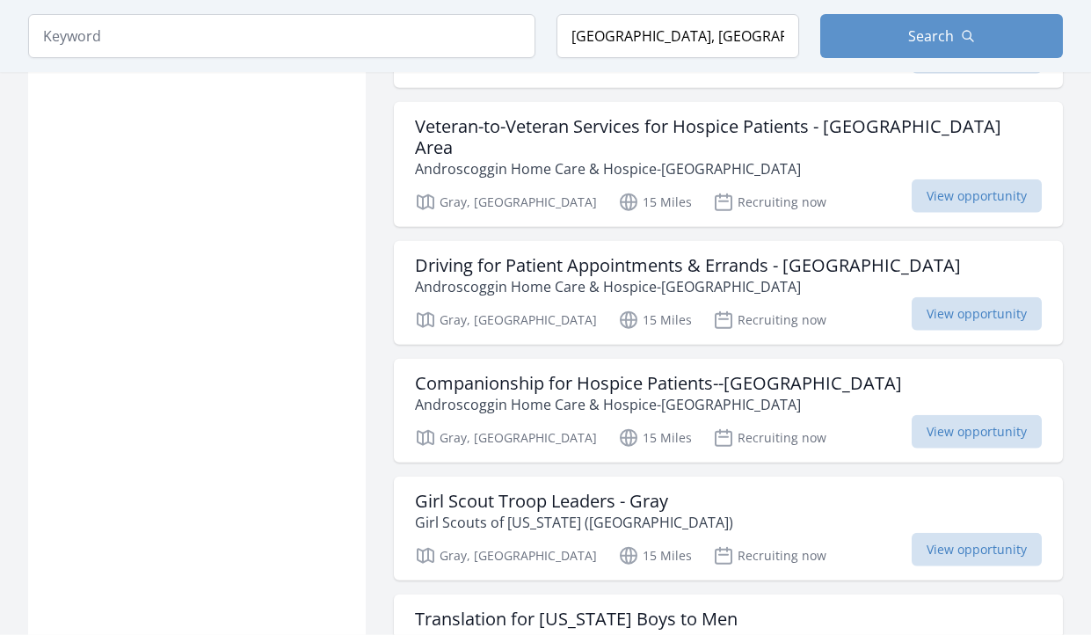
scroll to position [30398, 0]
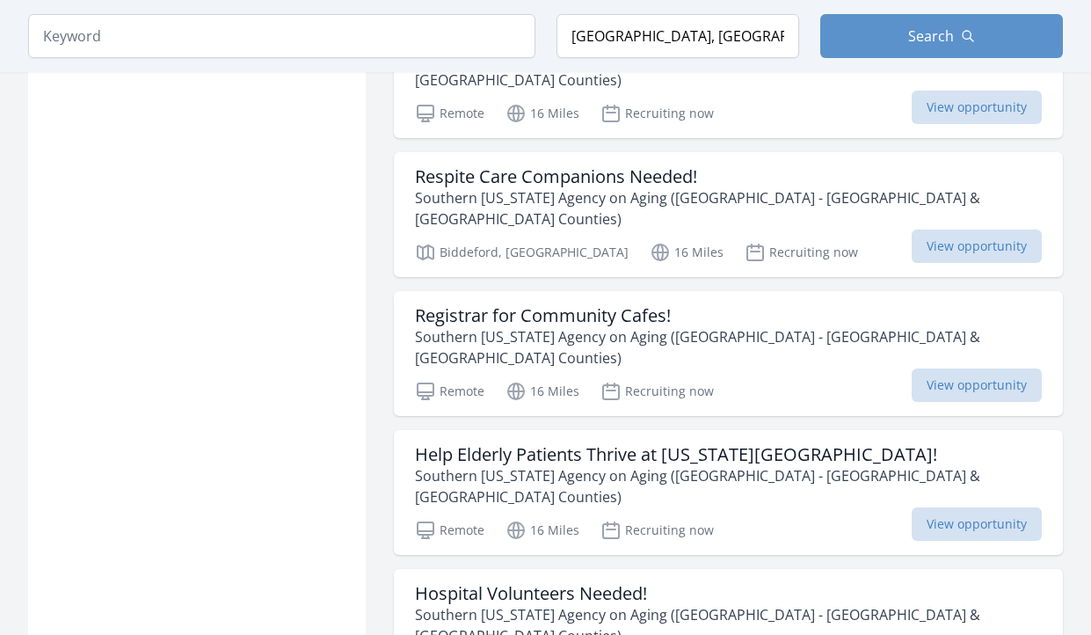
scroll to position [33178, 0]
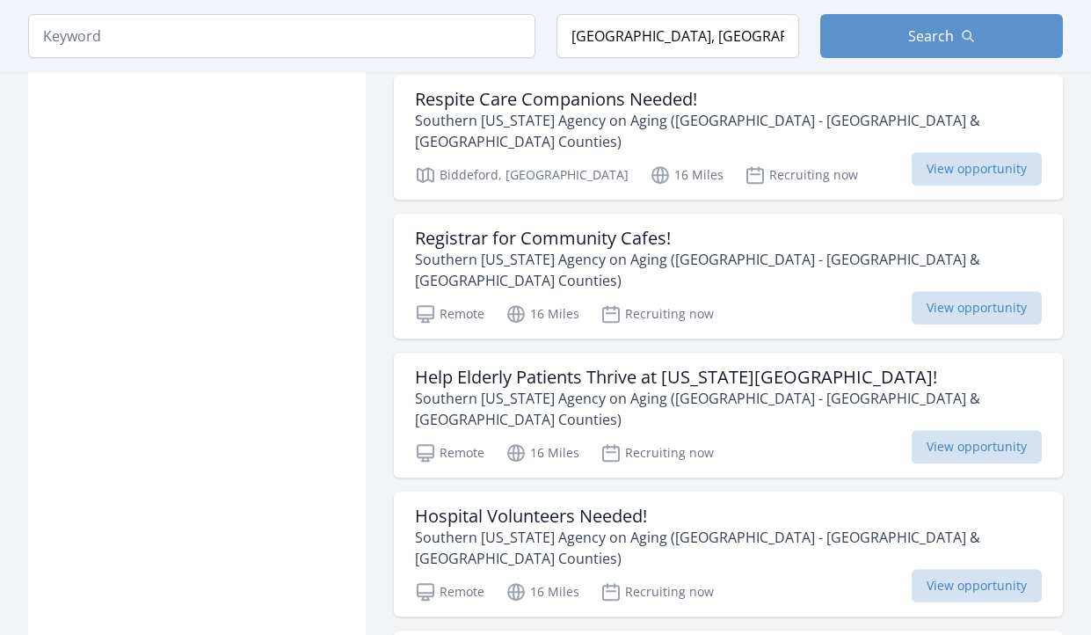
scroll to position [32999, 0]
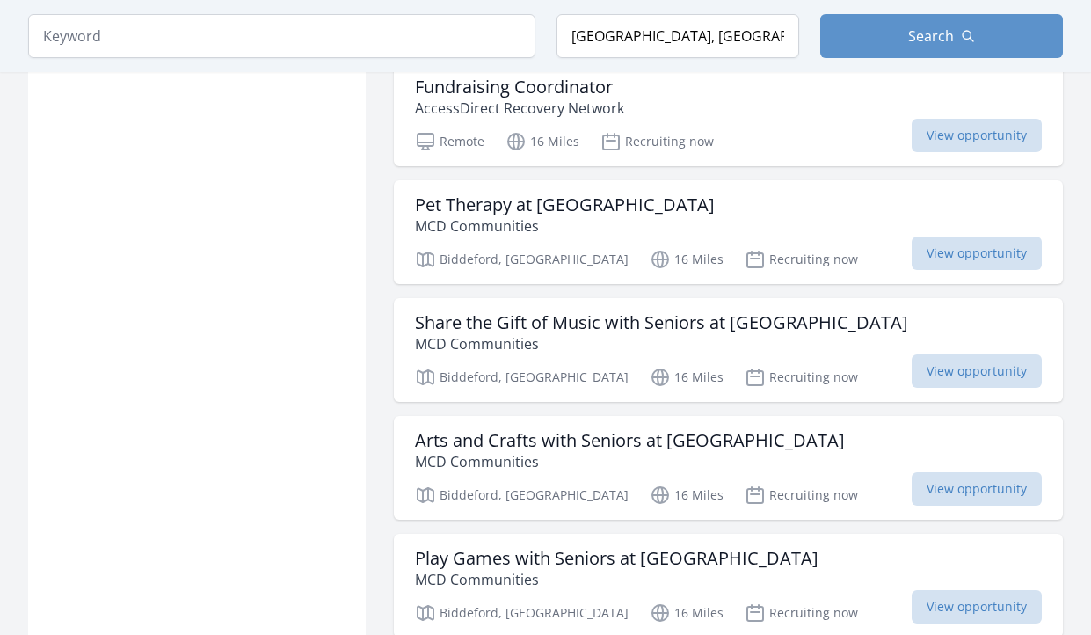
scroll to position [35420, 0]
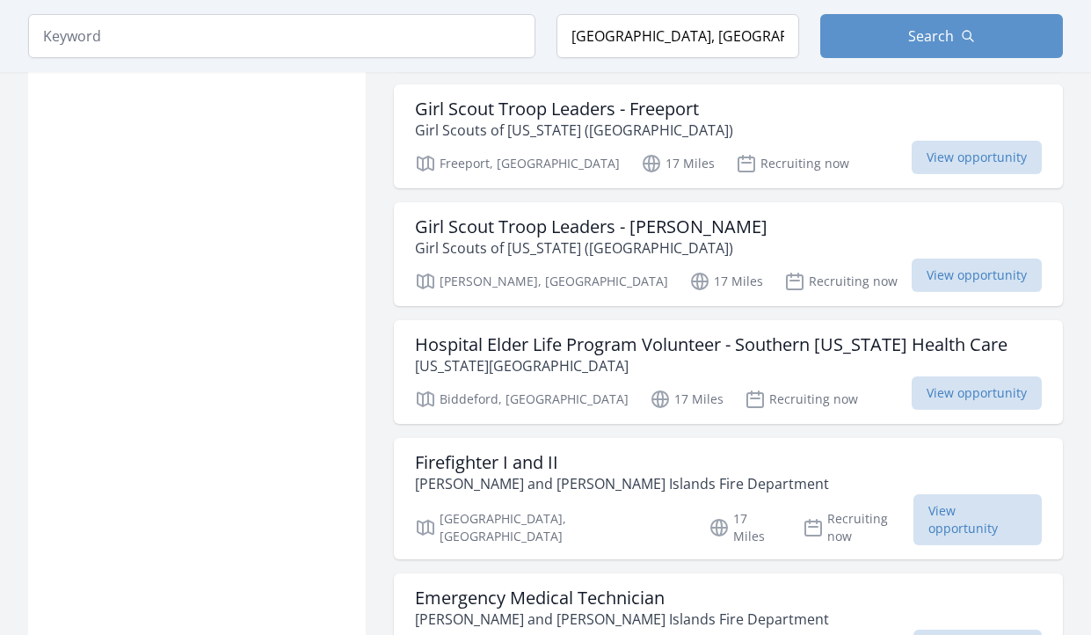
scroll to position [37841, 0]
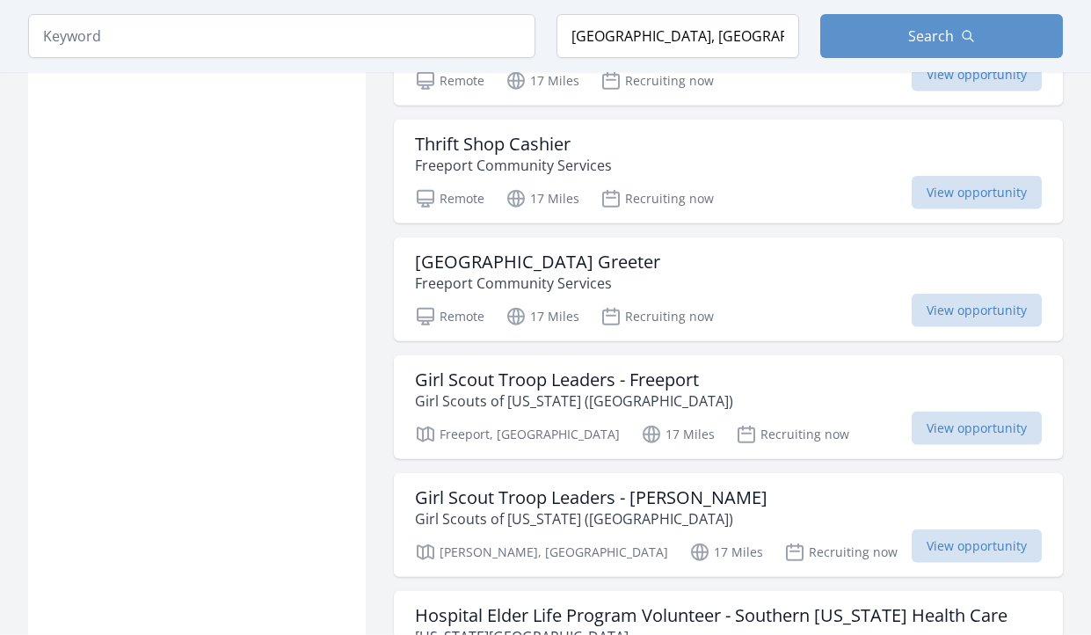
scroll to position [37482, 0]
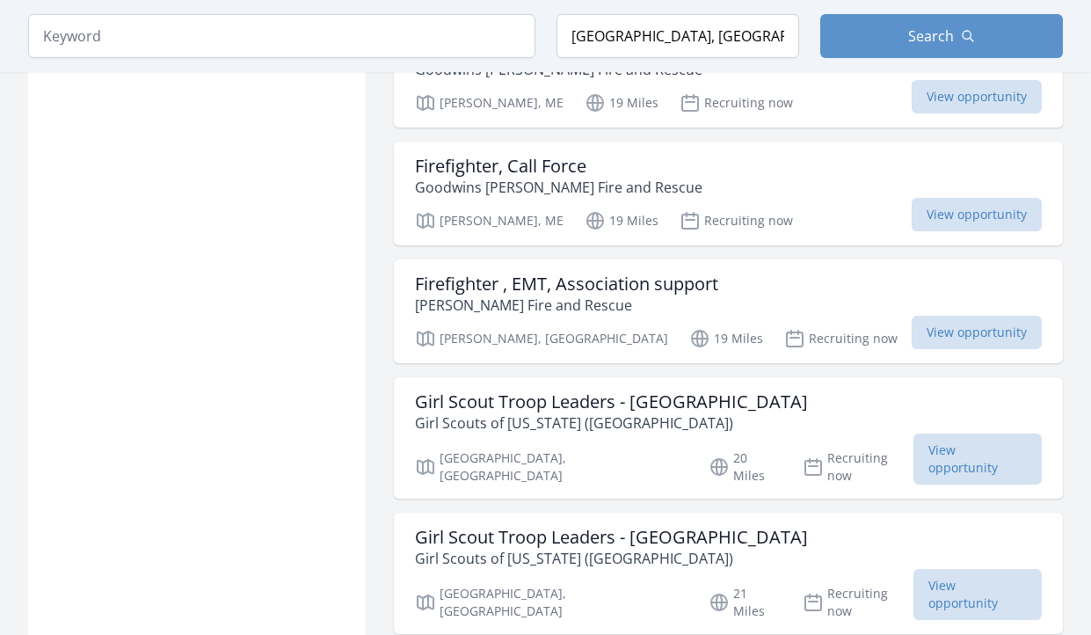
scroll to position [38289, 0]
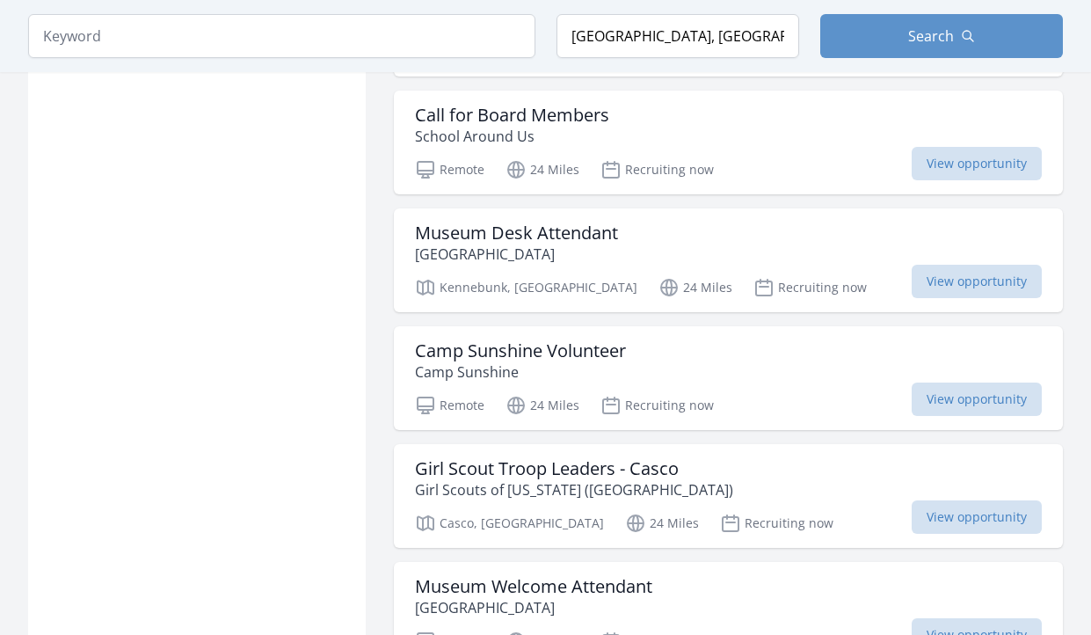
scroll to position [39813, 0]
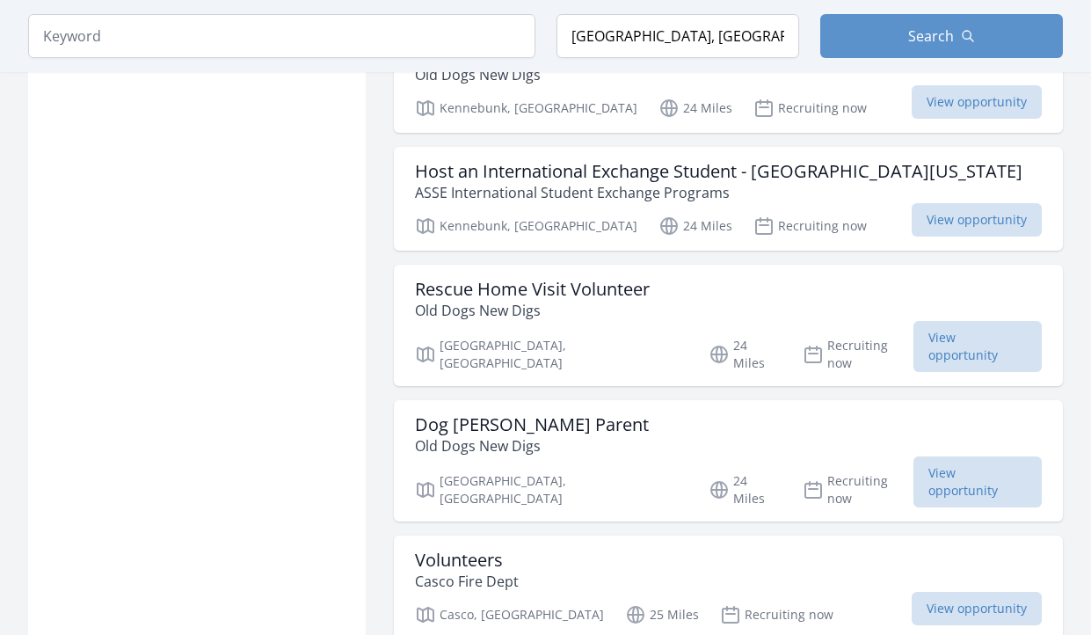
scroll to position [41159, 0]
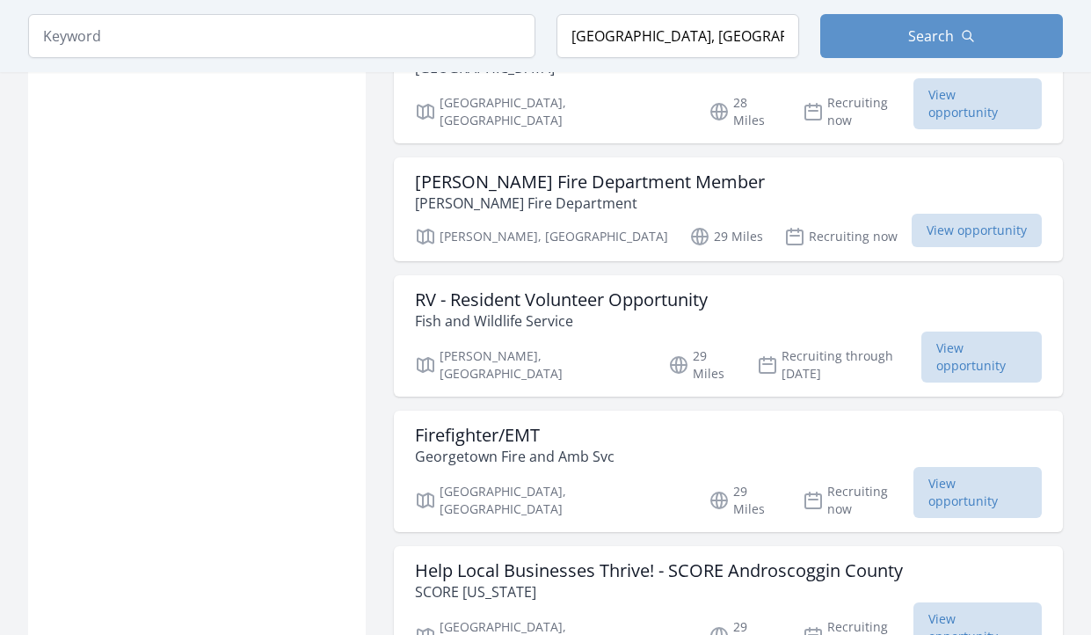
scroll to position [42414, 0]
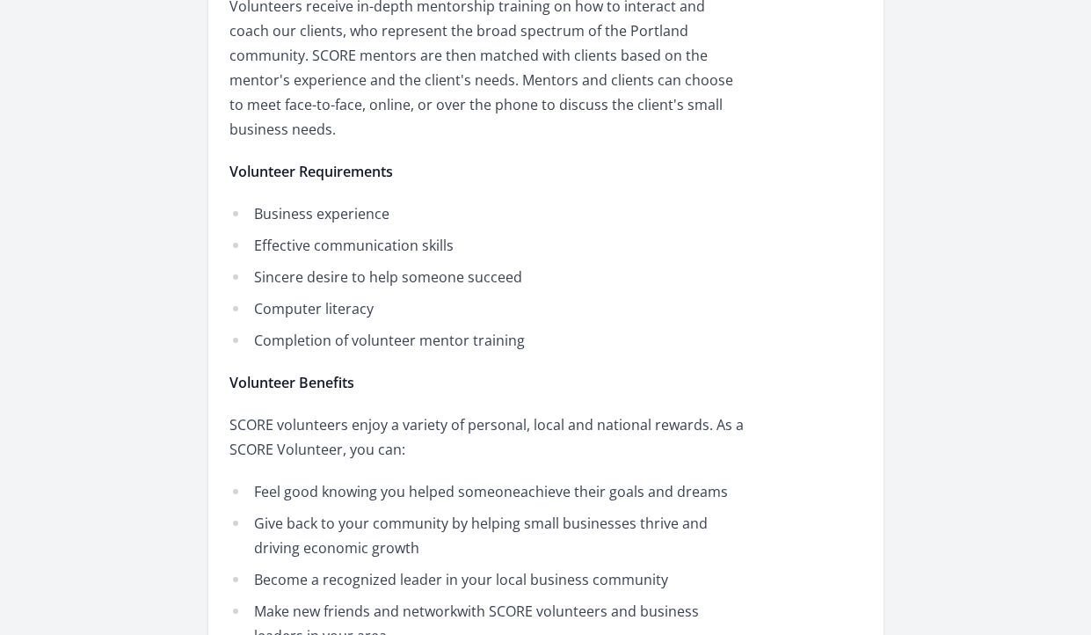
scroll to position [897, 0]
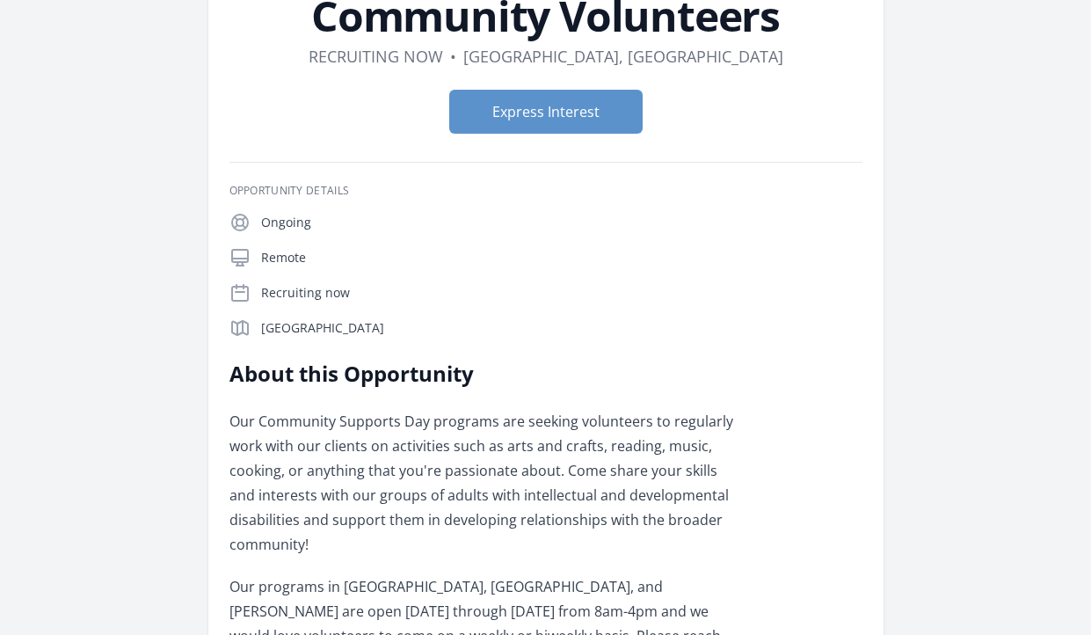
scroll to position [179, 0]
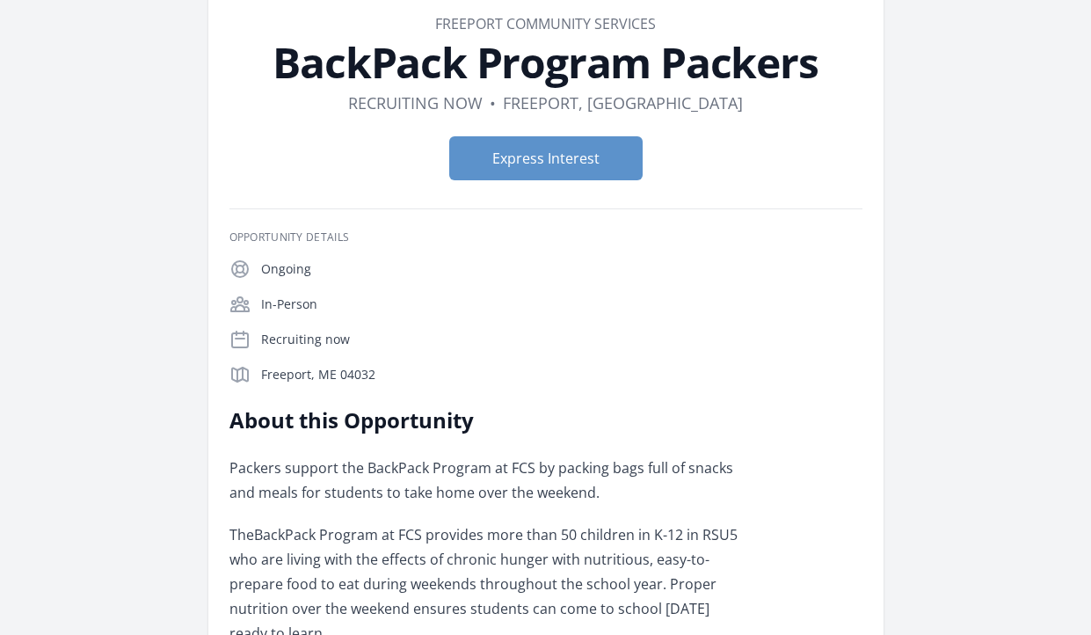
scroll to position [90, 0]
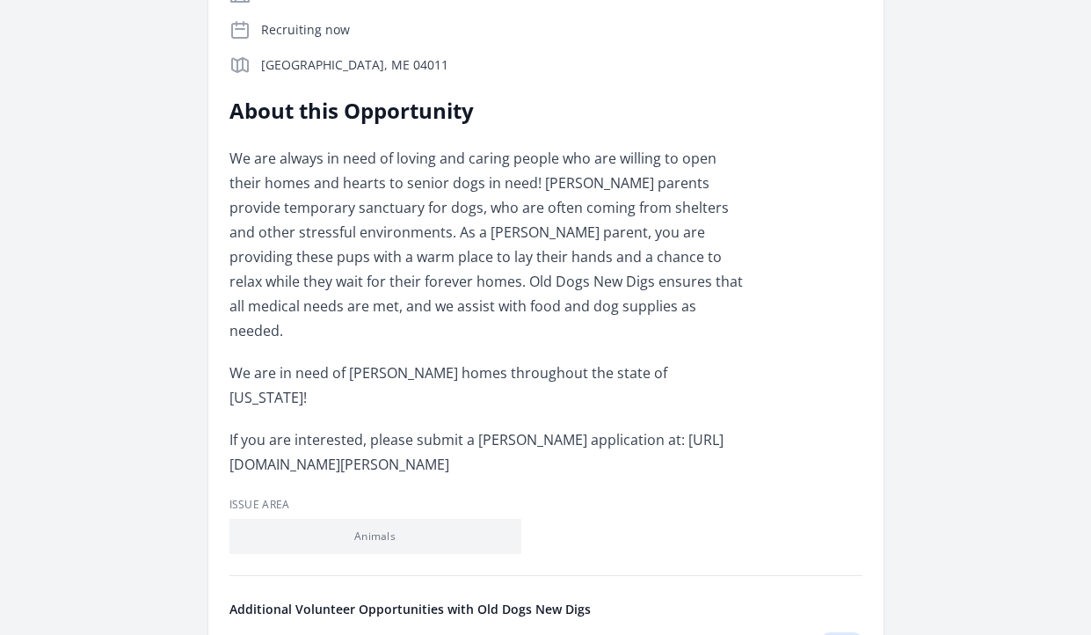
scroll to position [448, 0]
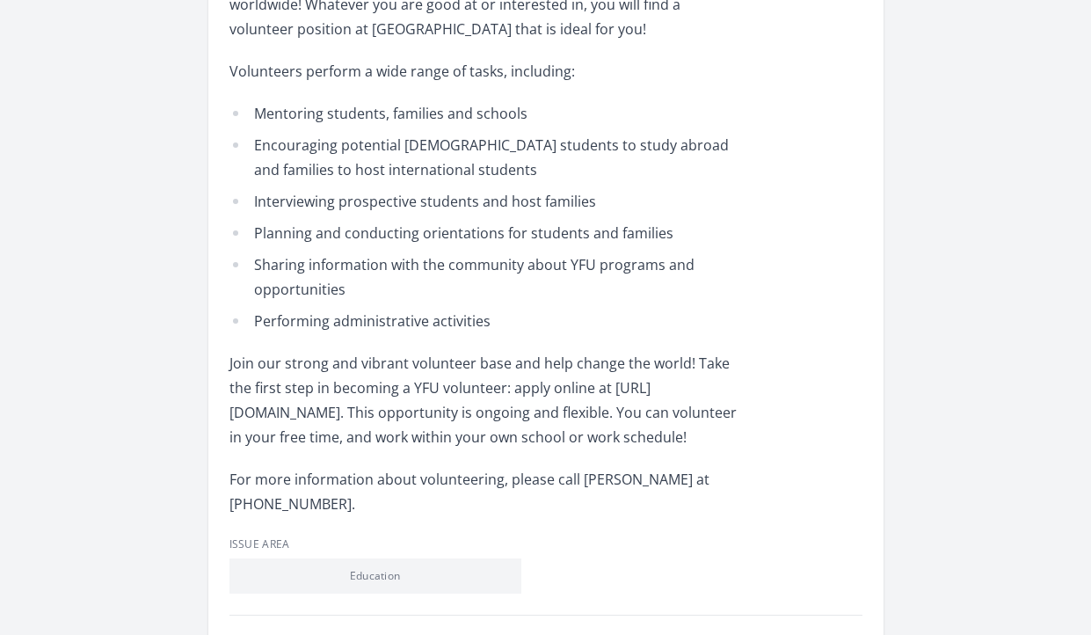
scroll to position [807, 0]
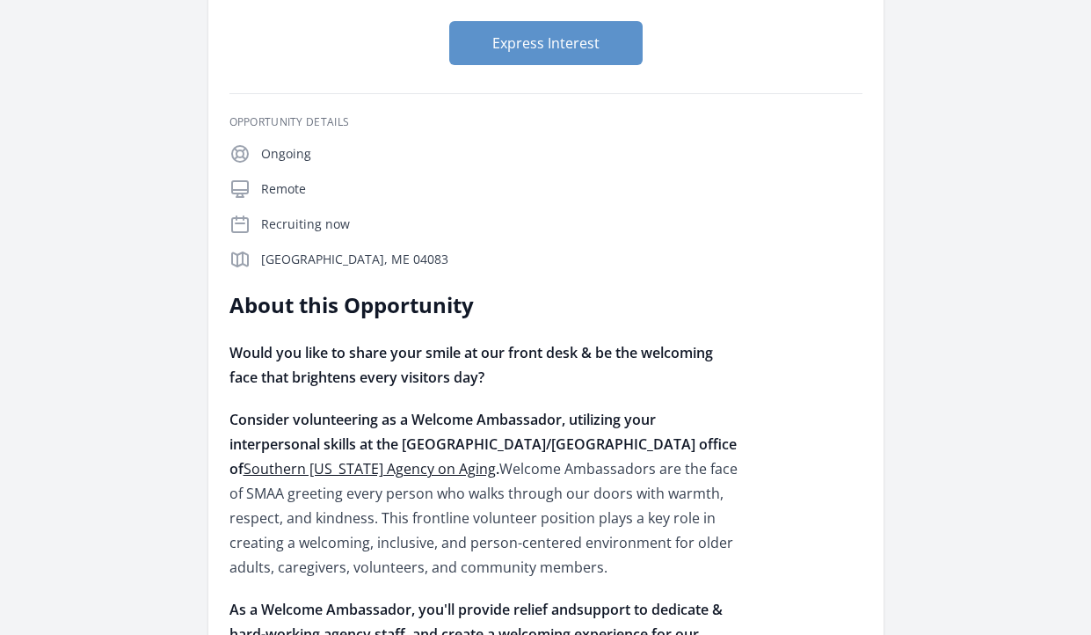
scroll to position [359, 0]
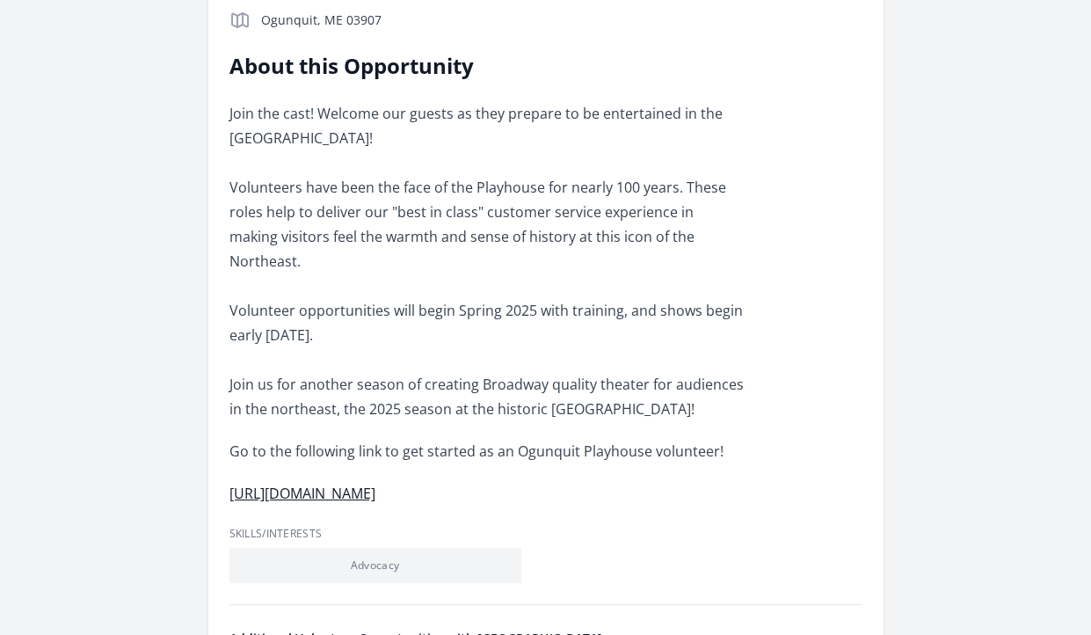
scroll to position [538, 0]
